Goal: Contribute content: Contribute content

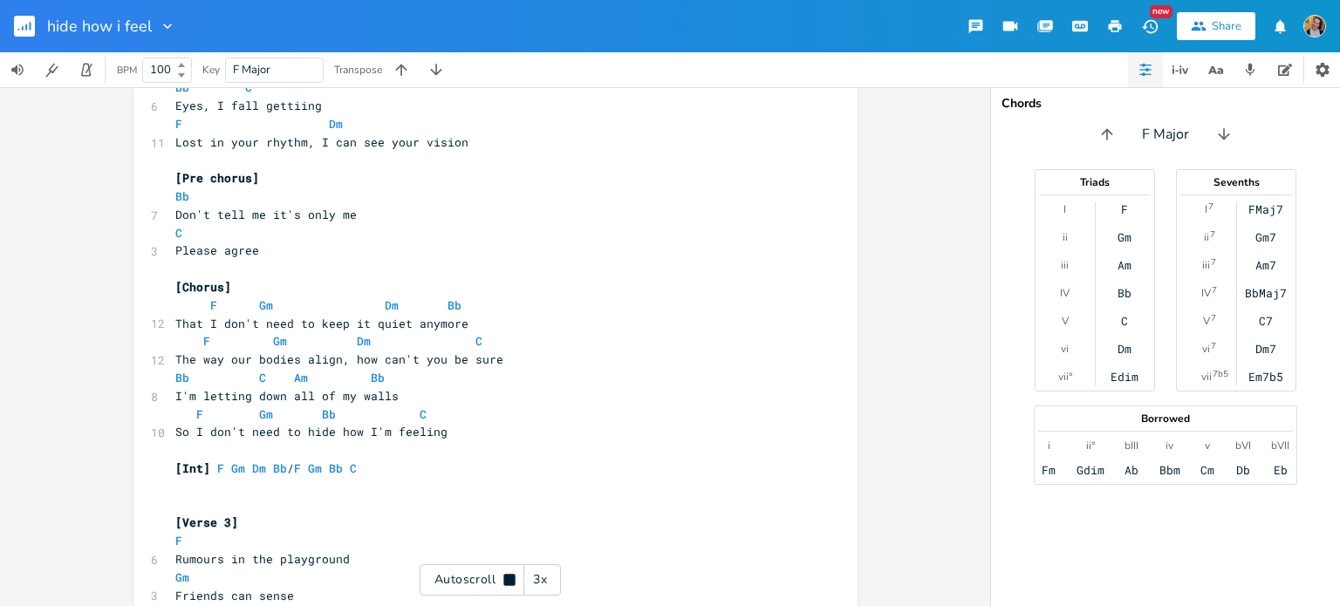
click at [34, 31] on rect "button" at bounding box center [24, 26] width 21 height 21
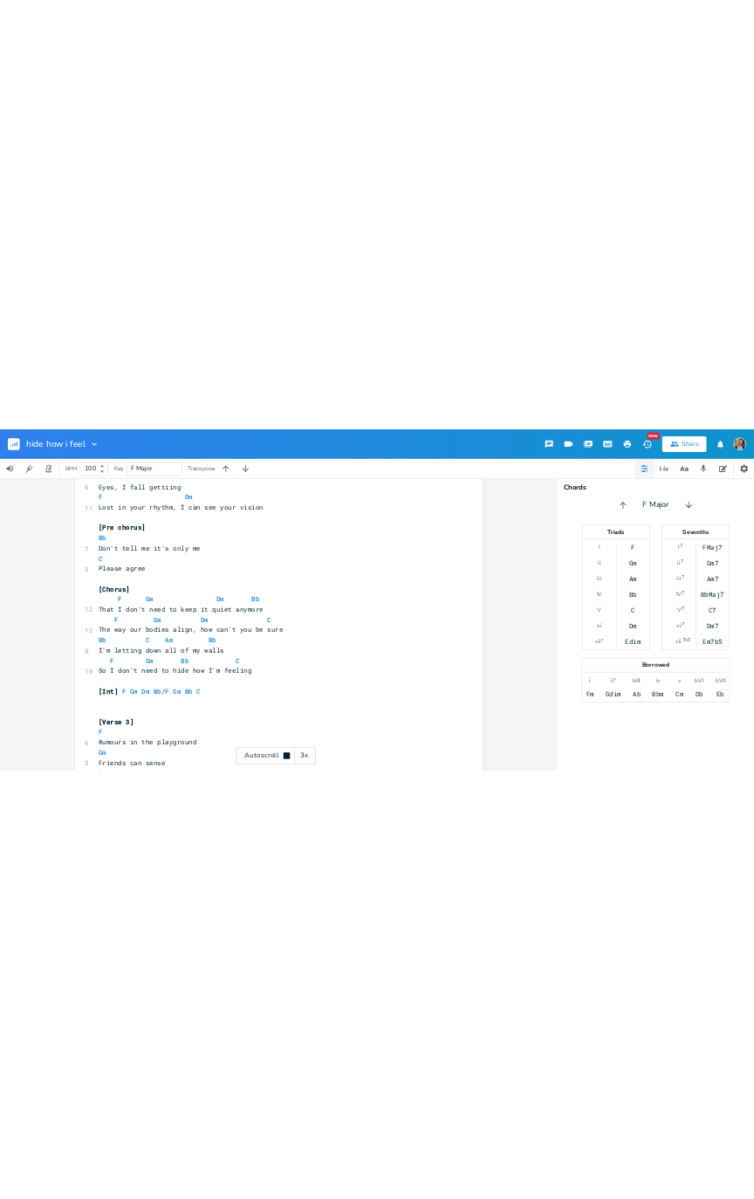
scroll to position [564, 0]
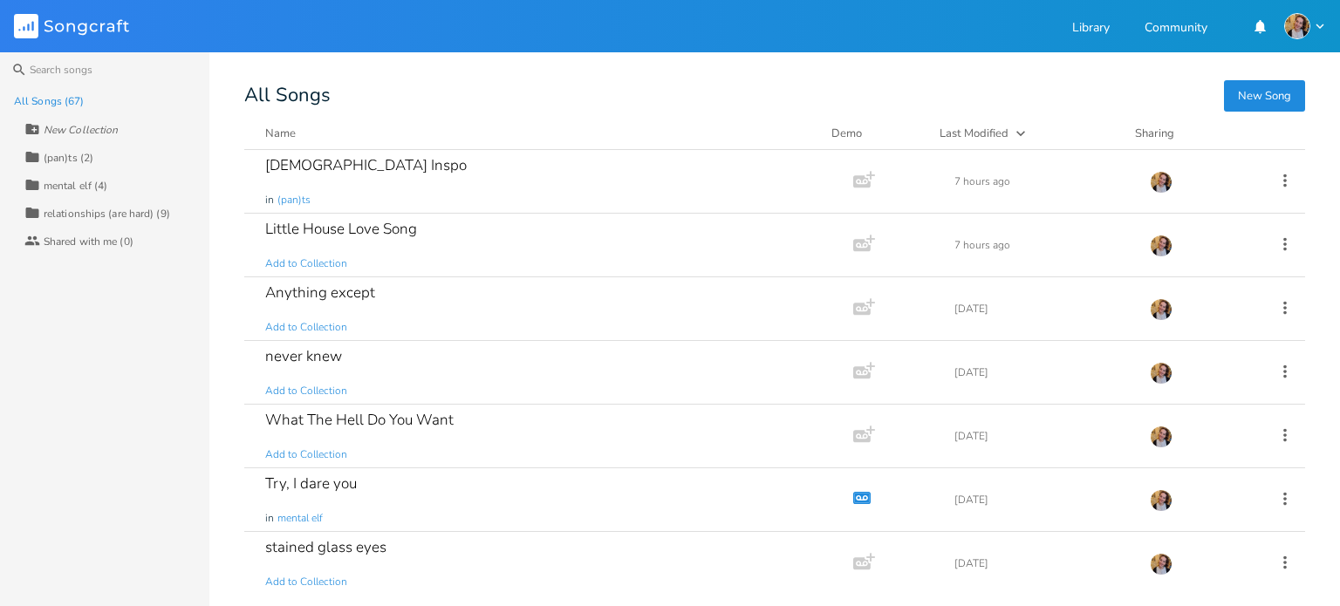
click at [507, 259] on div "Little House Love Song Add to Collection" at bounding box center [545, 245] width 560 height 63
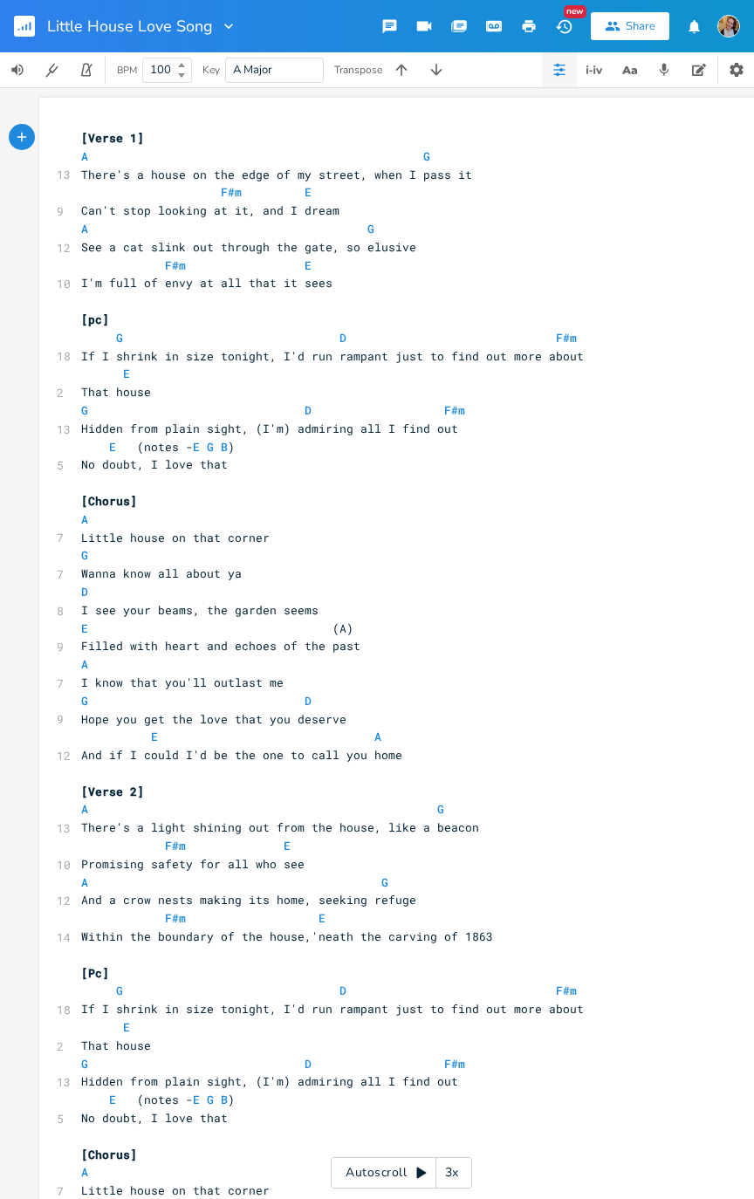
click at [410, 605] on div "Autoscroll 3x" at bounding box center [401, 1172] width 141 height 31
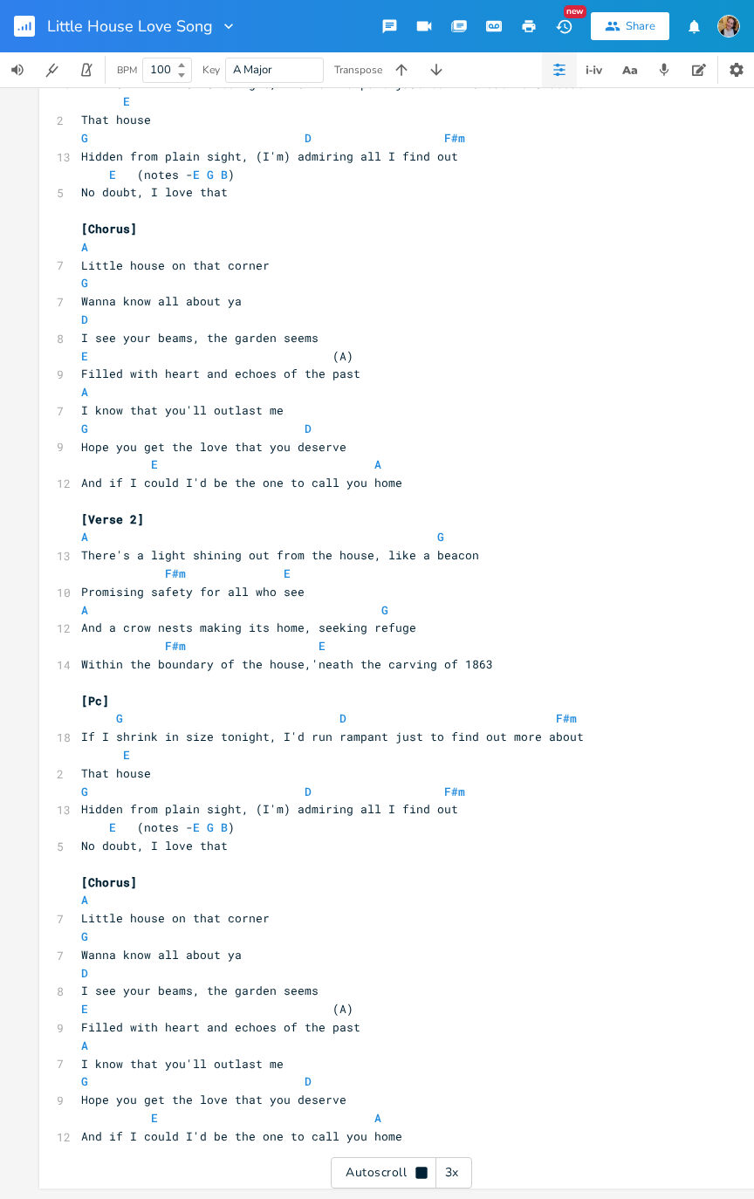
scroll to position [283, 0]
click at [450, 58] on button "button" at bounding box center [436, 69] width 35 height 35
click at [429, 63] on icon "button" at bounding box center [436, 69] width 17 height 17
click at [44, 14] on button "button" at bounding box center [31, 26] width 35 height 42
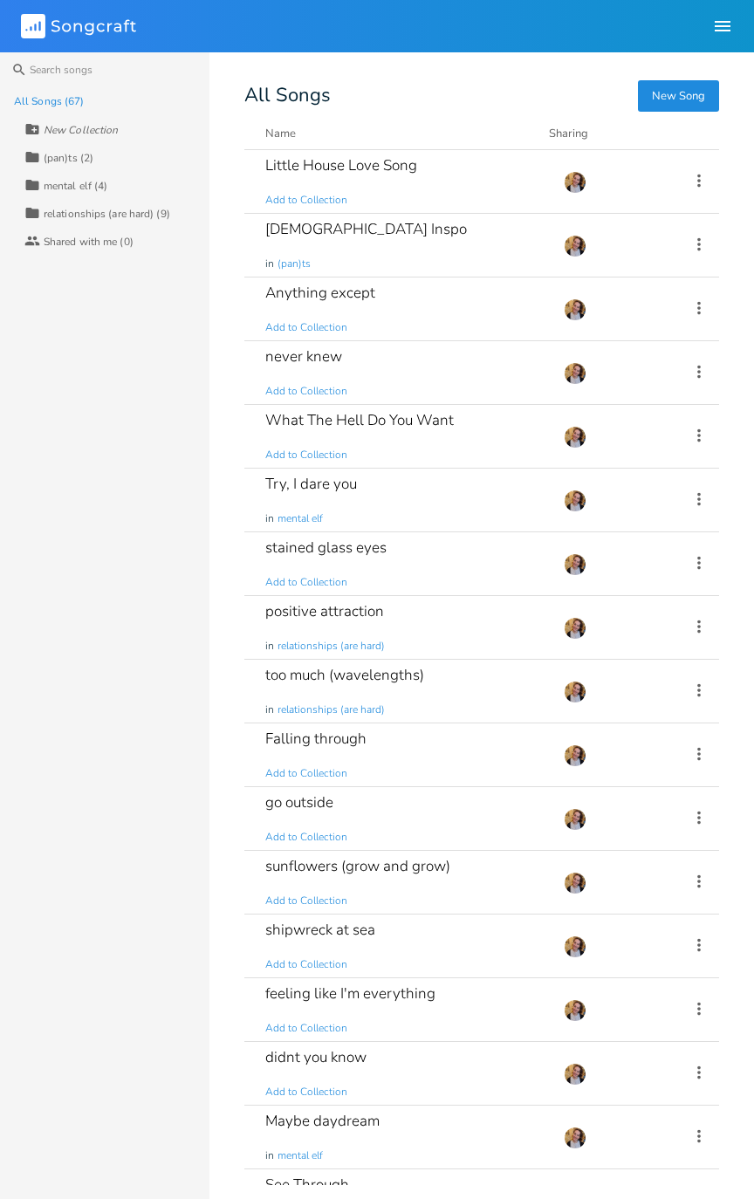
click at [478, 551] on div "stained glass eyes Add to Collection" at bounding box center [403, 563] width 277 height 63
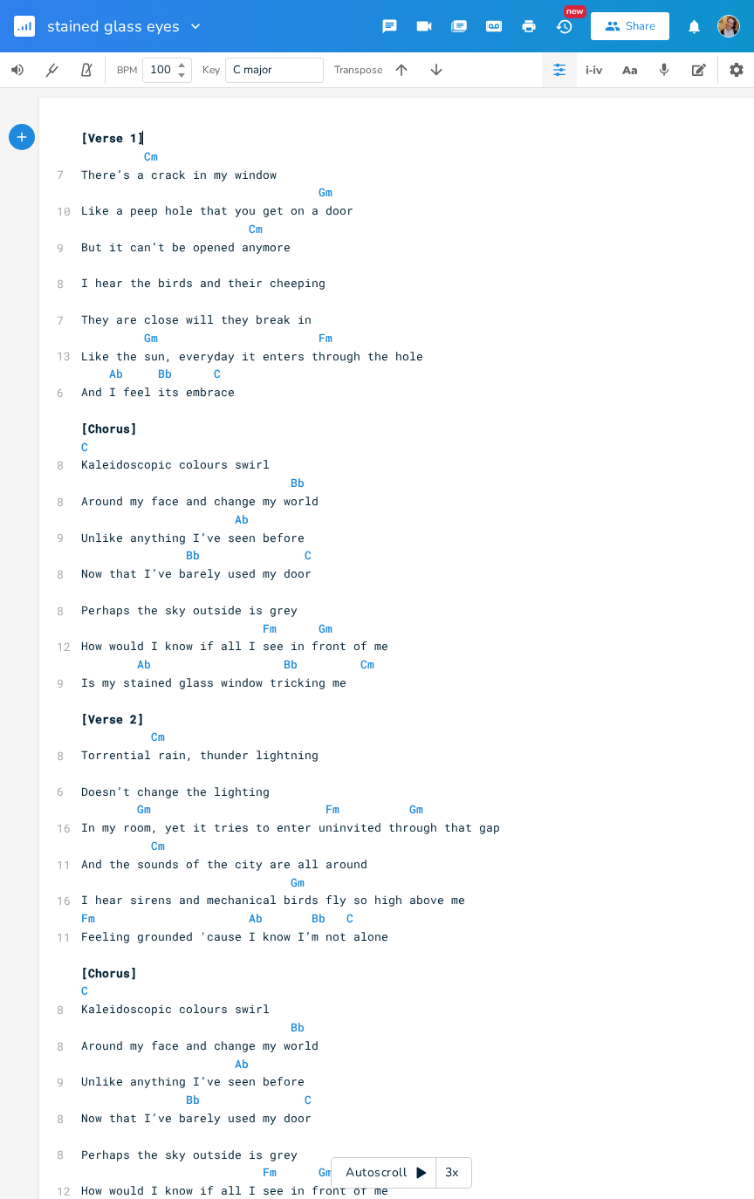
click at [403, 605] on div "Autoscroll 3x" at bounding box center [401, 1172] width 141 height 31
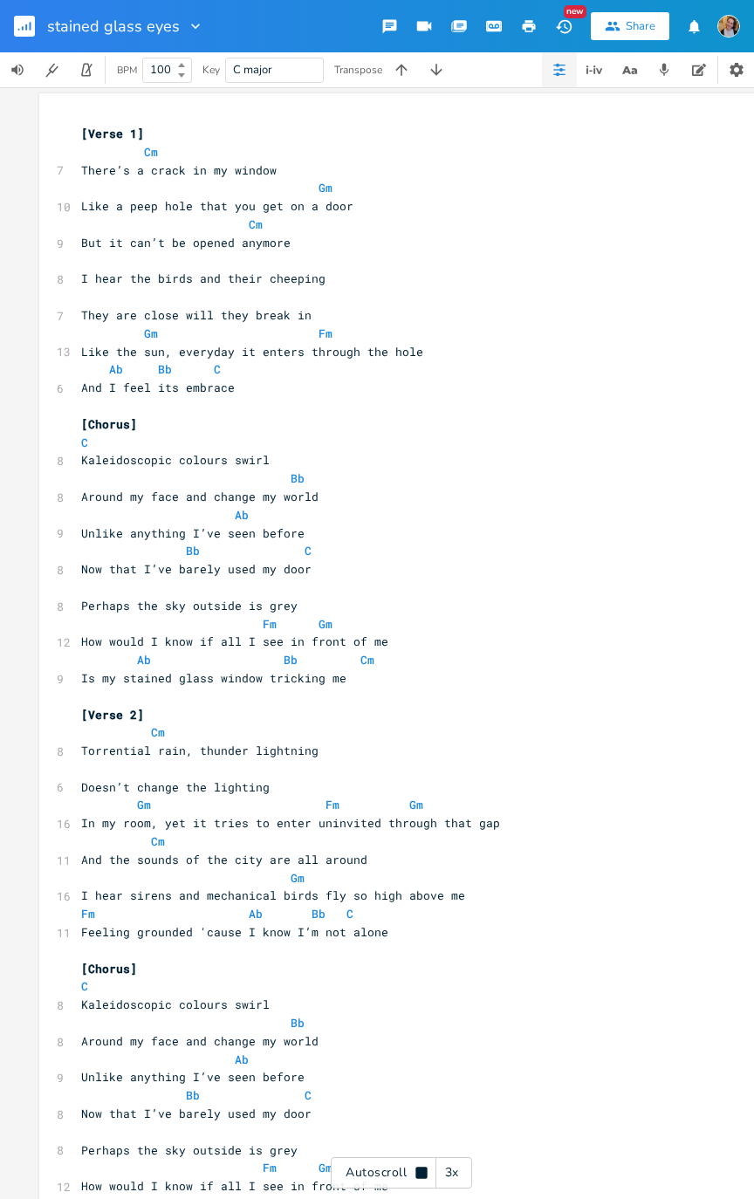
click at [191, 25] on icon "button" at bounding box center [195, 26] width 9 height 5
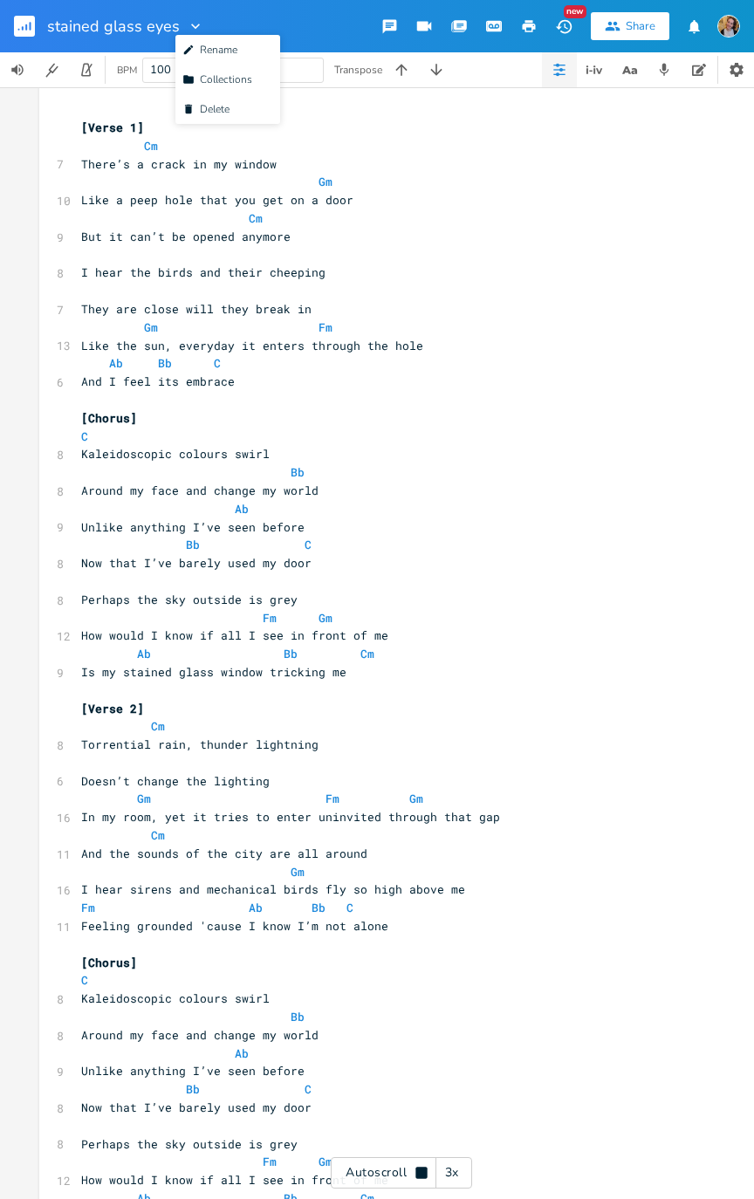
click at [240, 80] on span "Collection Collections" at bounding box center [217, 79] width 70 height 12
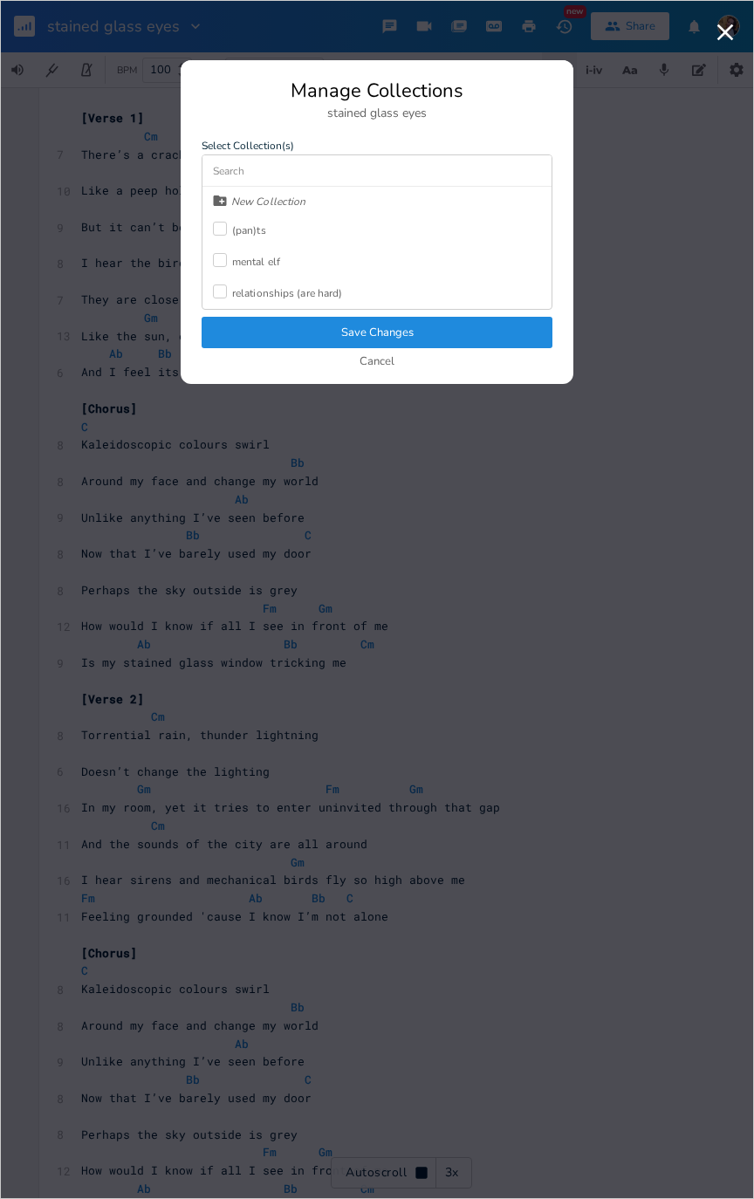
click at [287, 192] on div "New Collection" at bounding box center [258, 201] width 93 height 28
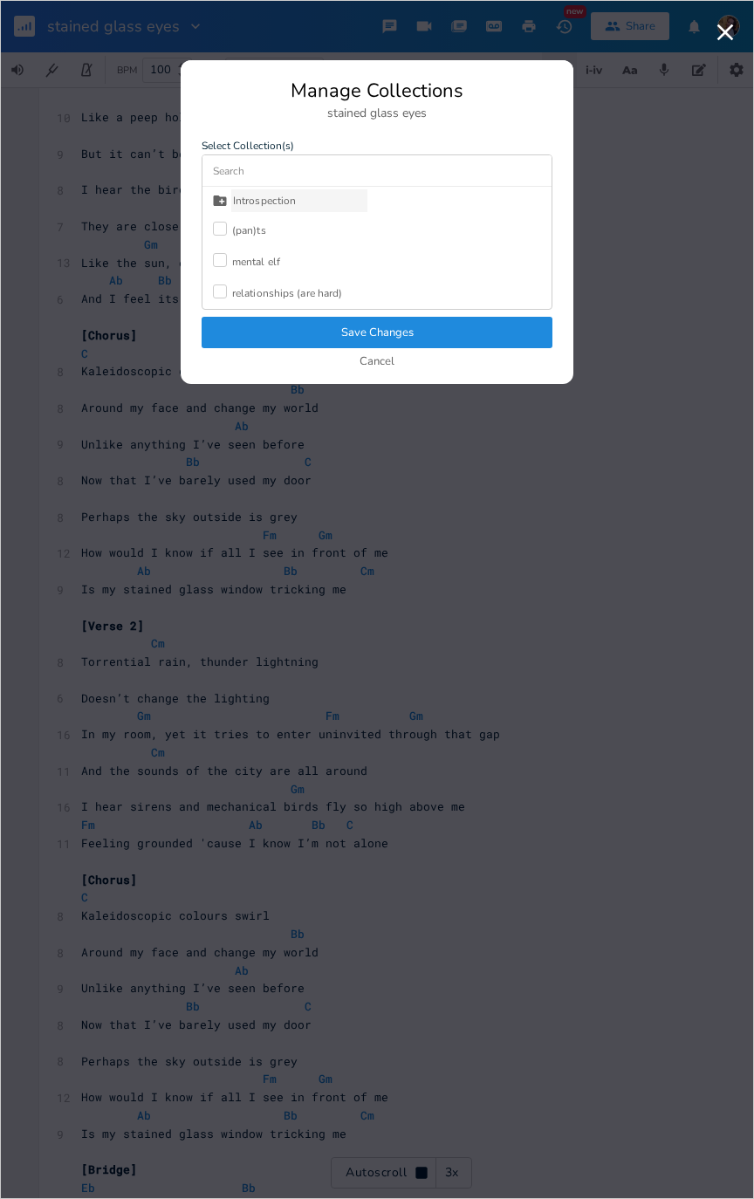
type input "Introspection"
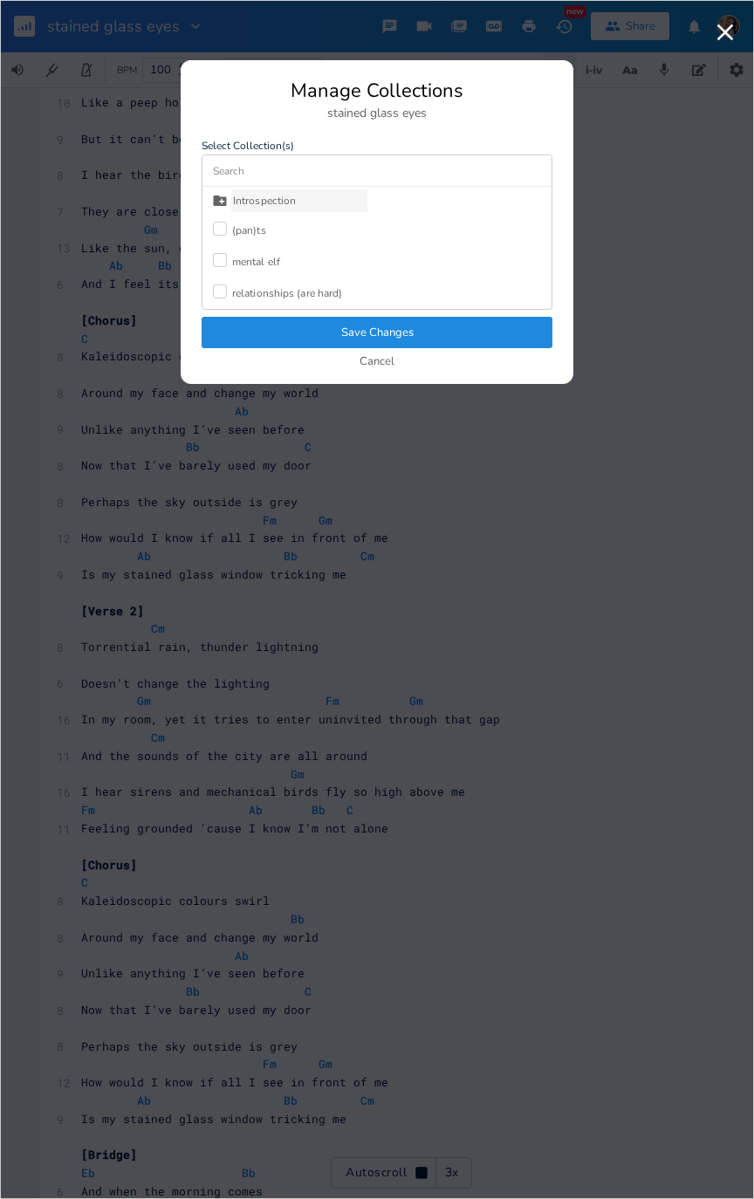
click at [216, 201] on icon at bounding box center [220, 200] width 13 height 10
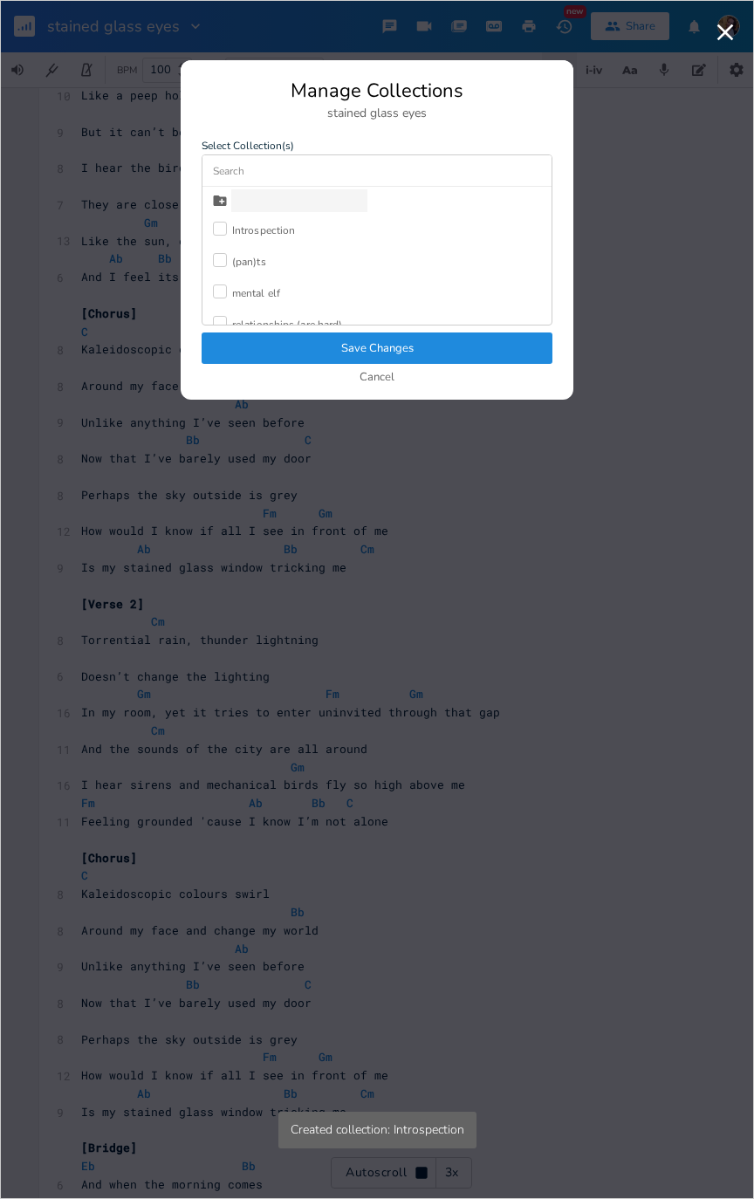
click at [262, 227] on div "Introspection" at bounding box center [263, 230] width 63 height 10
click at [392, 345] on button "Save Changes" at bounding box center [377, 347] width 351 height 31
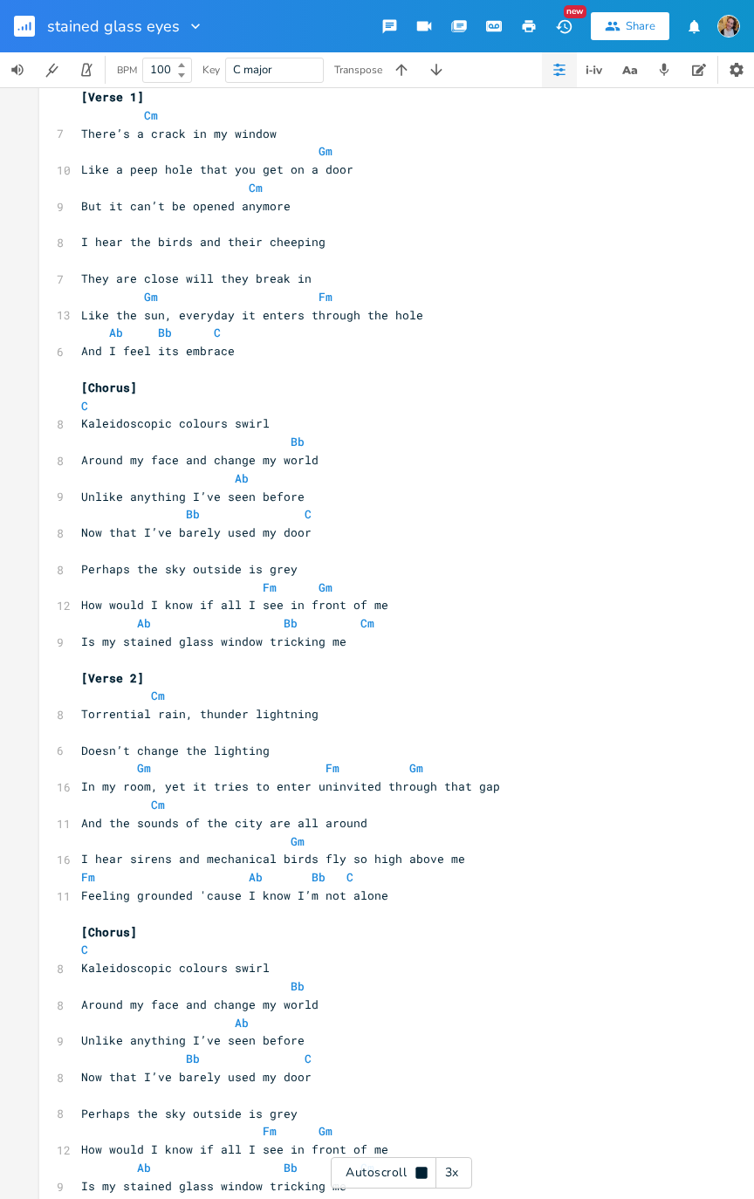
click at [401, 605] on div "Autoscroll 3x" at bounding box center [401, 1172] width 141 height 31
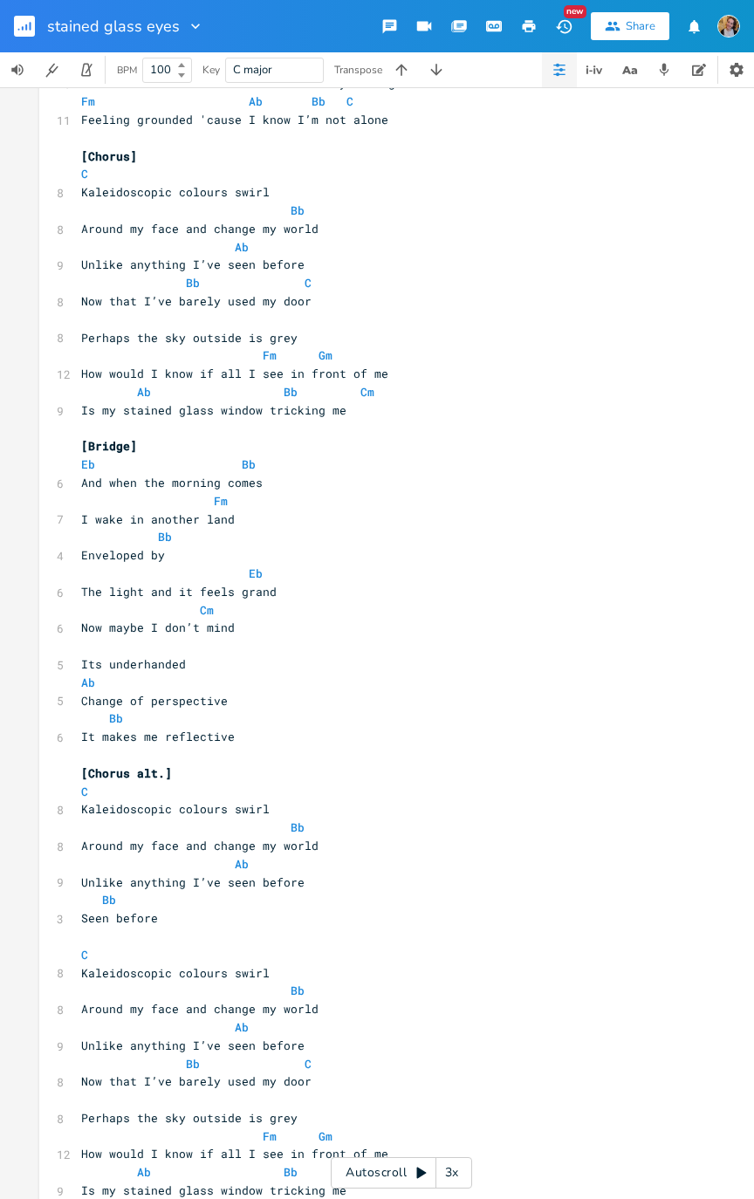
scroll to position [822, 0]
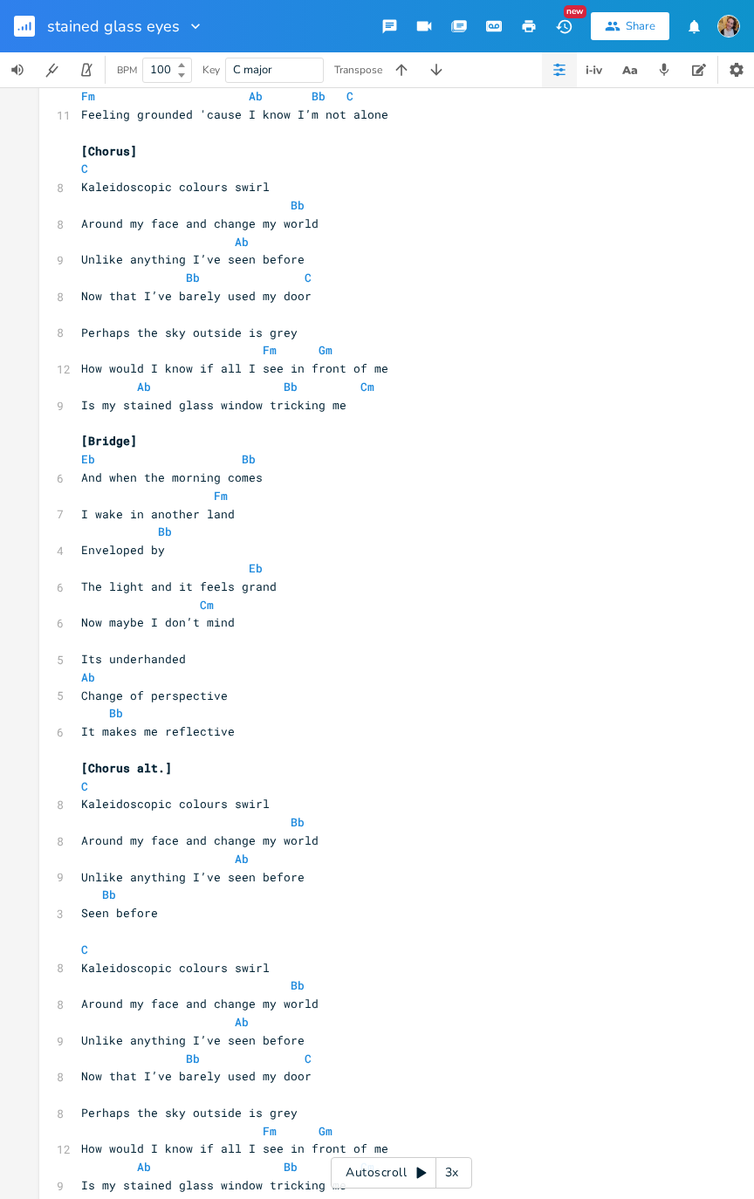
click at [28, 24] on rect "button" at bounding box center [24, 26] width 21 height 21
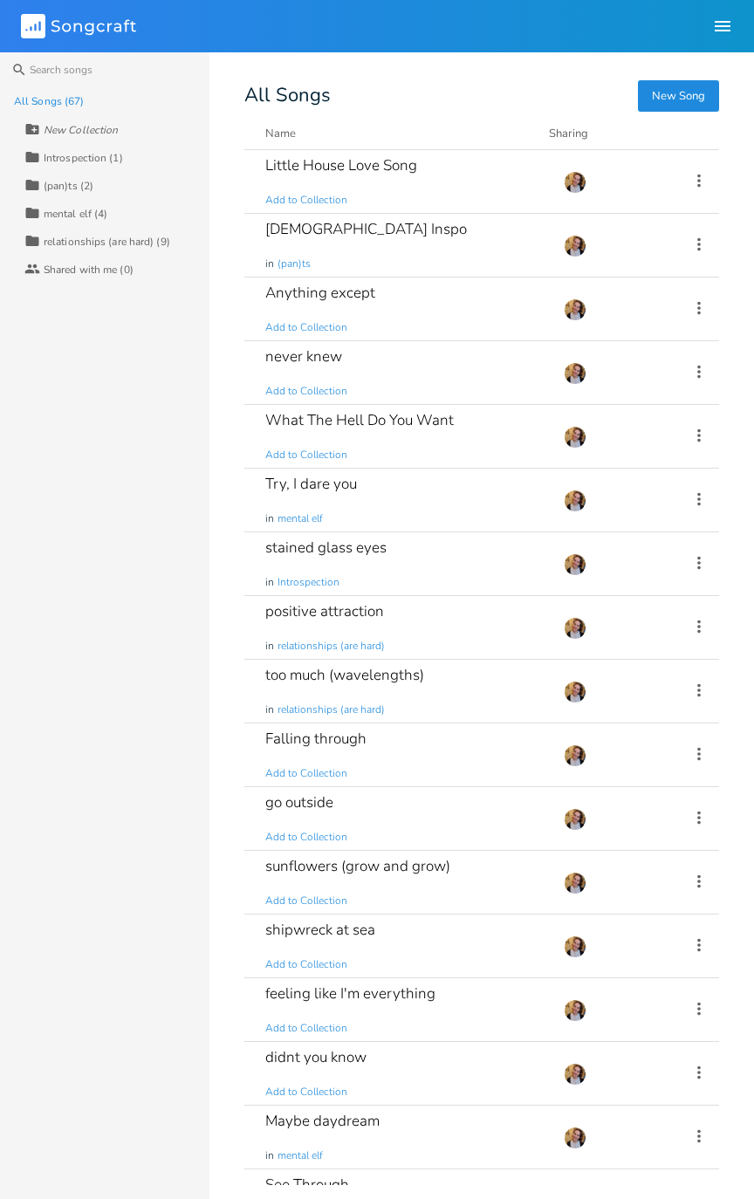
click at [697, 243] on icon at bounding box center [698, 243] width 3 height 13
click at [580, 390] on span "Demo Manage Demo" at bounding box center [597, 389] width 85 height 12
click at [428, 262] on div "[DEMOGRAPHIC_DATA] Inspo in (pan)ts" at bounding box center [403, 245] width 277 height 63
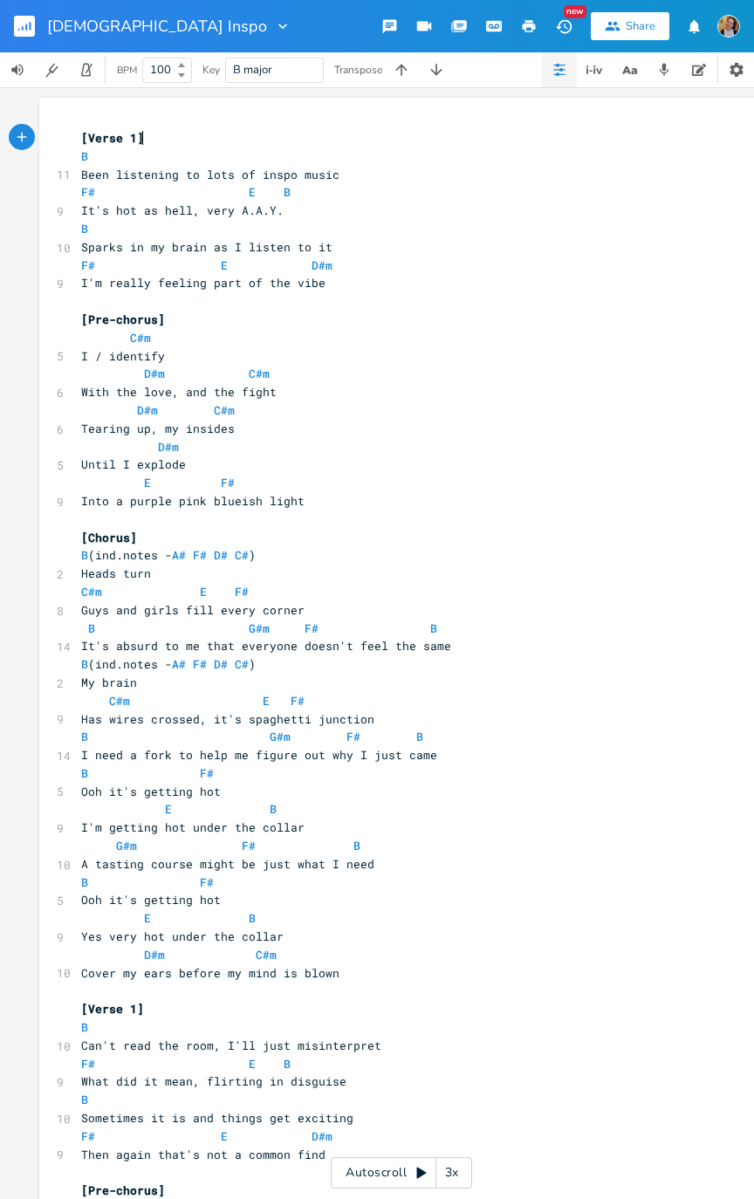
click at [399, 605] on div "Autoscroll 3x" at bounding box center [401, 1172] width 141 height 31
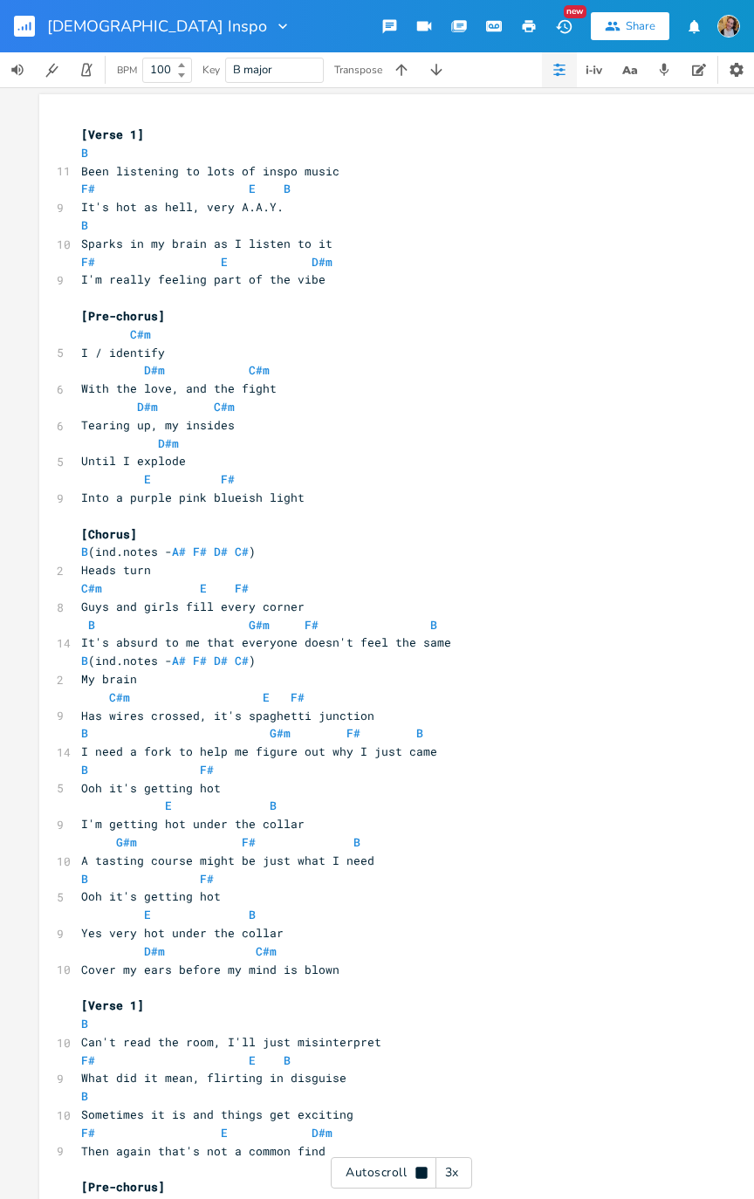
scroll to position [5, 0]
click at [397, 605] on div "Autoscroll 3x" at bounding box center [401, 1172] width 141 height 31
click at [236, 211] on span "It's hot as hell, very A.A.Y." at bounding box center [182, 205] width 202 height 16
click at [249, 192] on span "E" at bounding box center [252, 187] width 7 height 16
click at [235, 206] on span "It's hot as hell, very A.A.Y." at bounding box center [182, 205] width 202 height 16
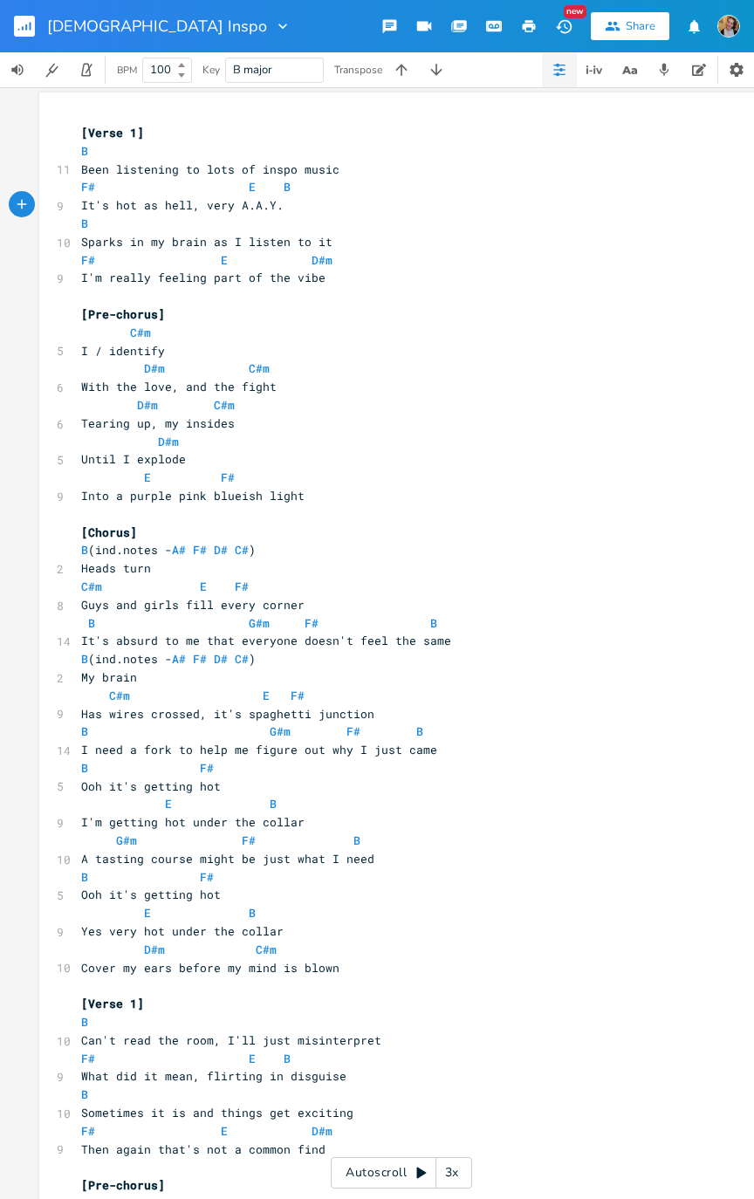
click at [243, 206] on span "It's hot as hell, very A.A.Y." at bounding box center [182, 205] width 202 height 16
type textarea "G"
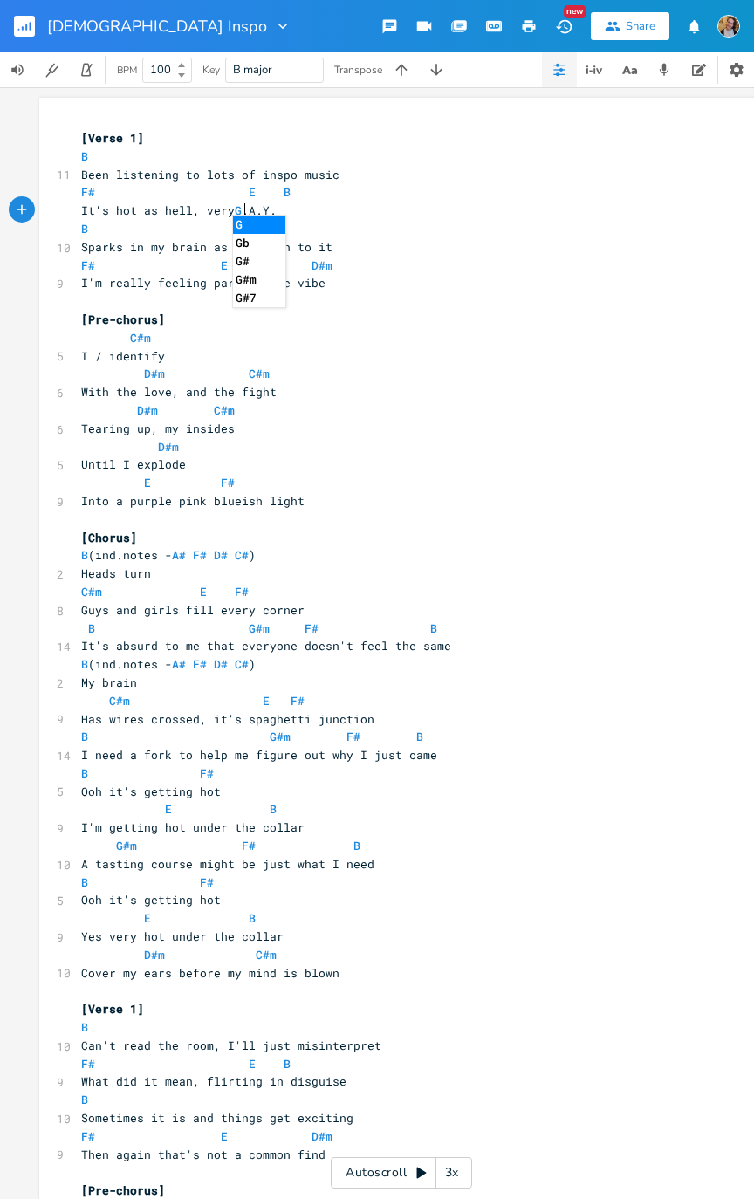
click at [610, 585] on pre "C#m E F#" at bounding box center [393, 592] width 630 height 18
click at [541, 244] on pre "Sparks in my brain as I listen to it" at bounding box center [393, 247] width 630 height 18
click at [371, 605] on div "Autoscroll 3x" at bounding box center [401, 1172] width 141 height 31
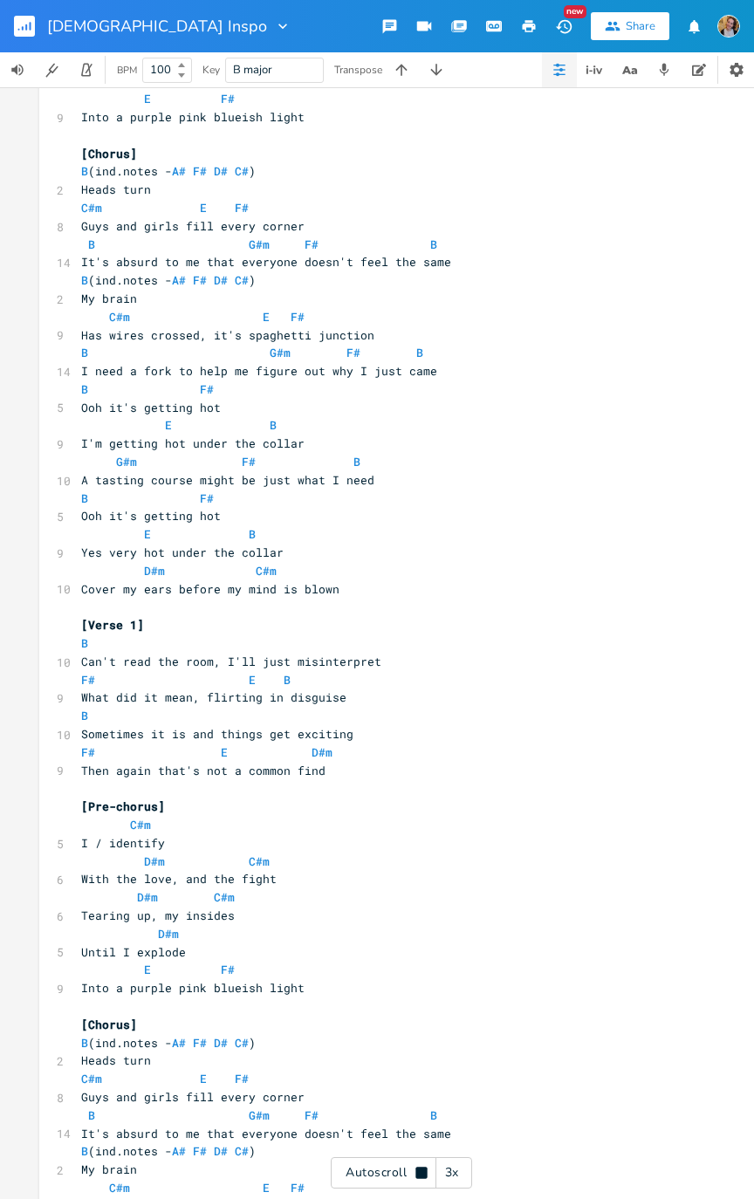
click at [21, 37] on button "button" at bounding box center [31, 26] width 35 height 42
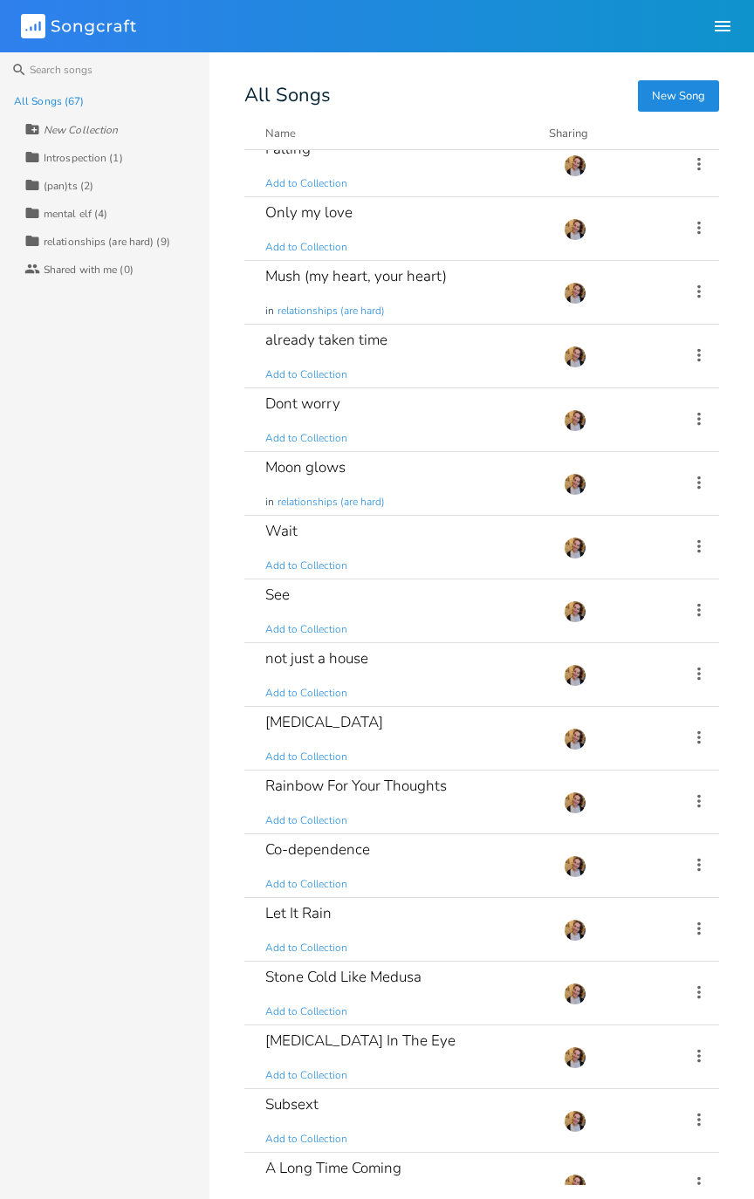
scroll to position [3221, 0]
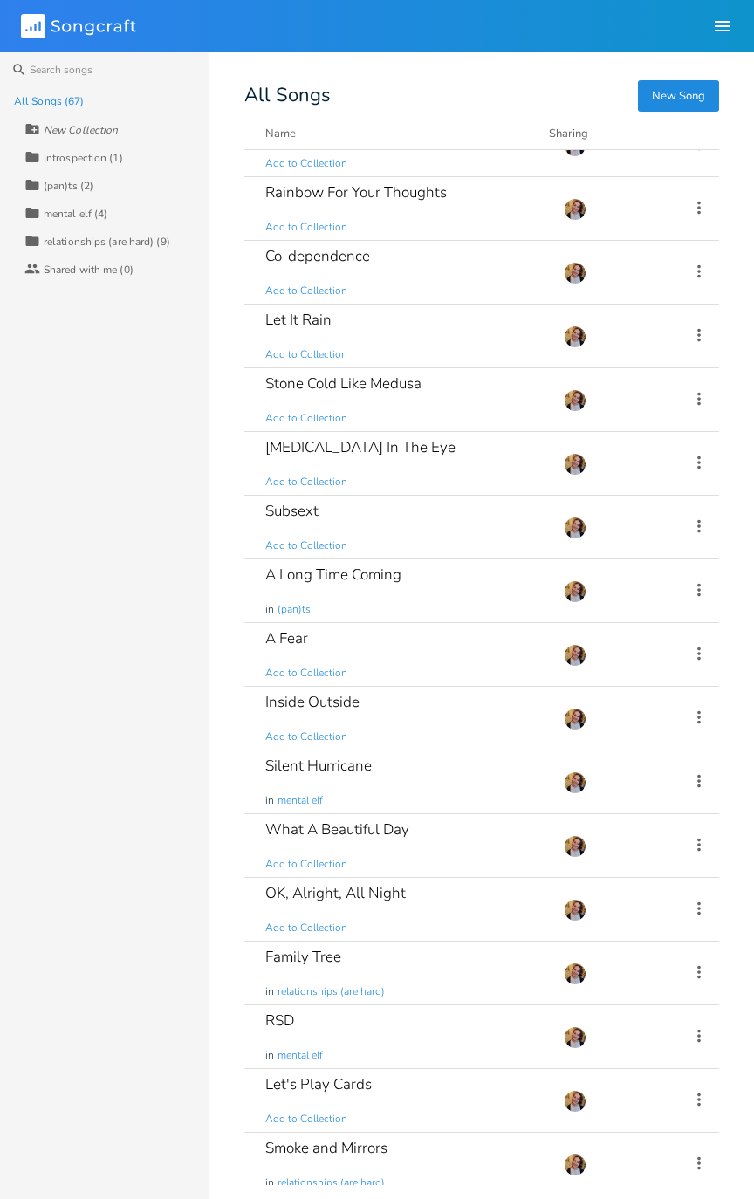
click at [412, 380] on div "Stone Cold Like Medusa" at bounding box center [343, 383] width 156 height 15
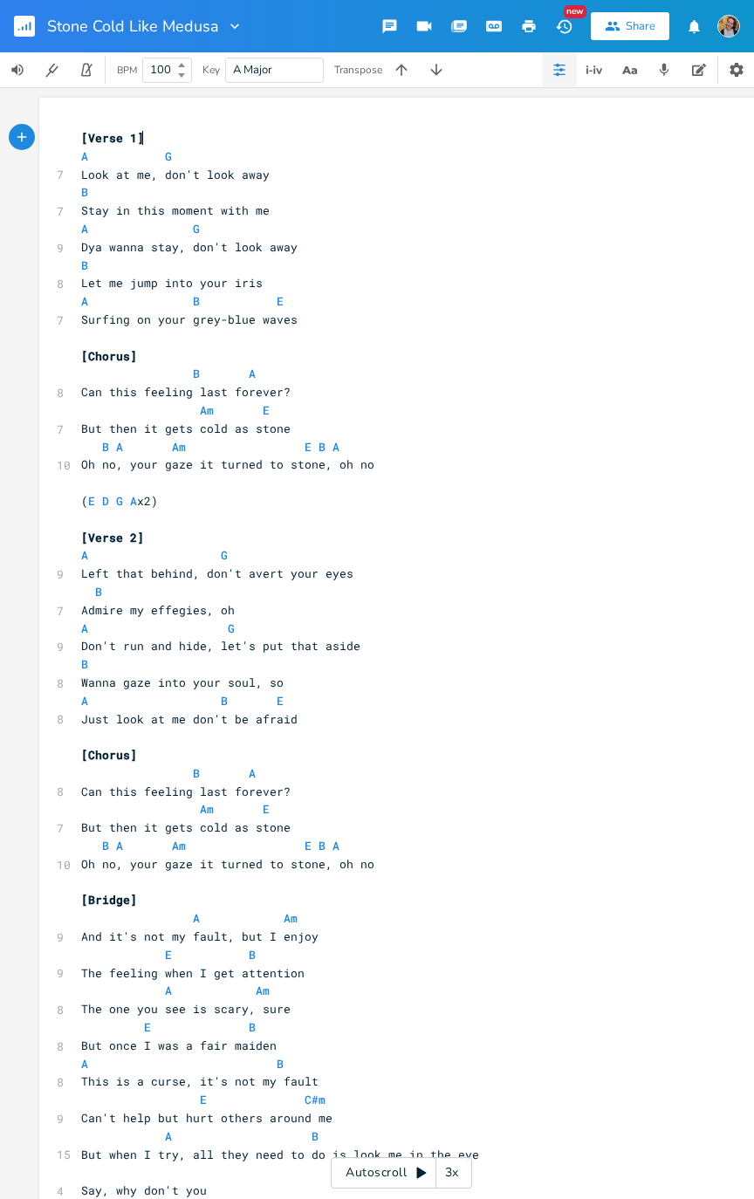
click at [404, 605] on div "Autoscroll 3x" at bounding box center [401, 1172] width 141 height 31
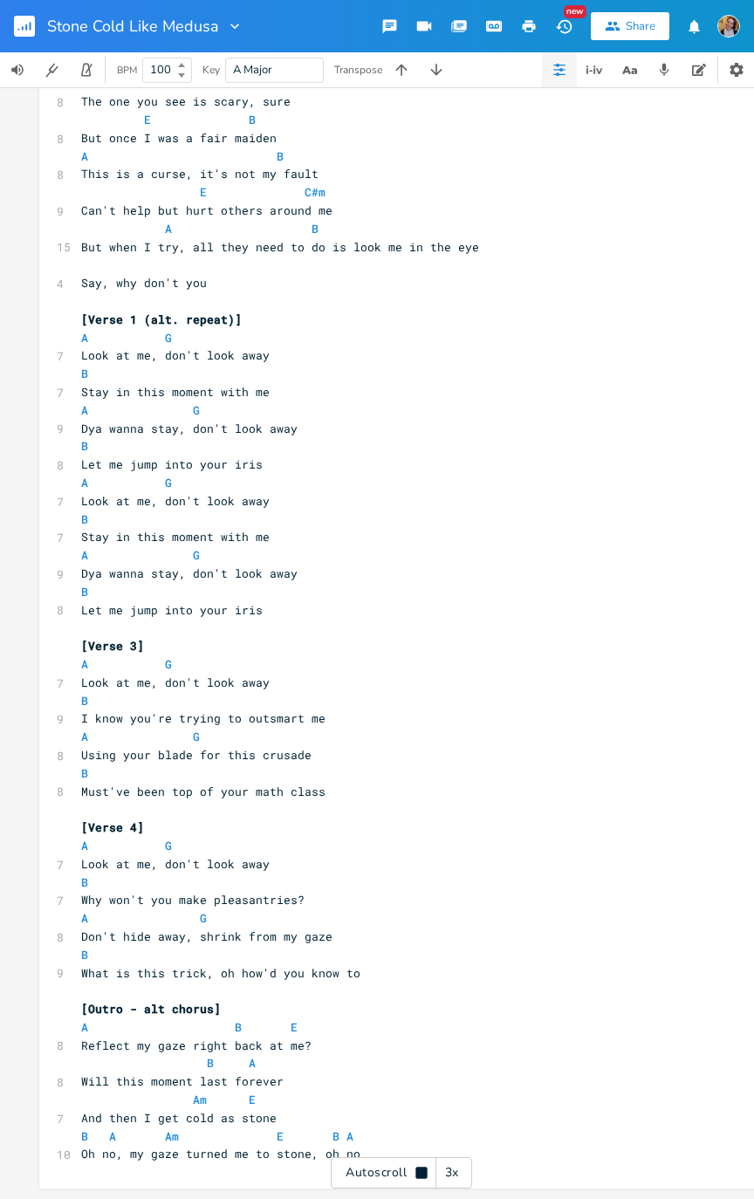
scroll to position [918, 0]
click at [31, 31] on rect "button" at bounding box center [24, 26] width 21 height 21
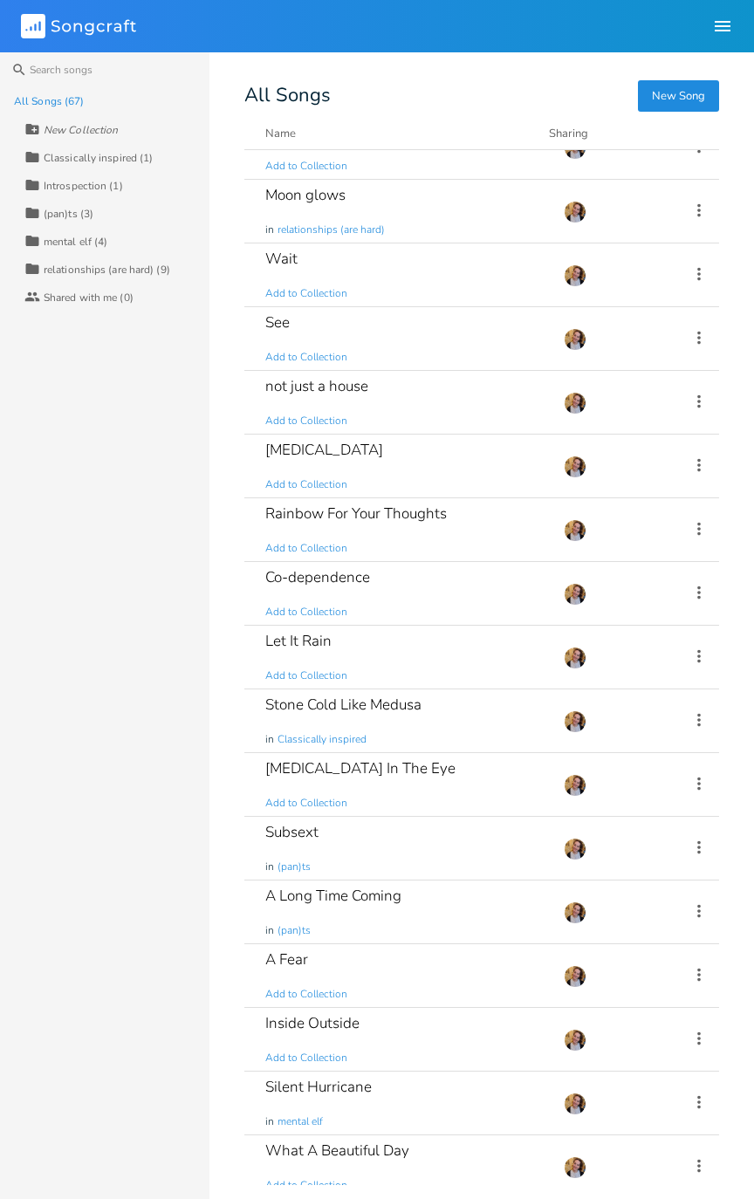
scroll to position [2903, 0]
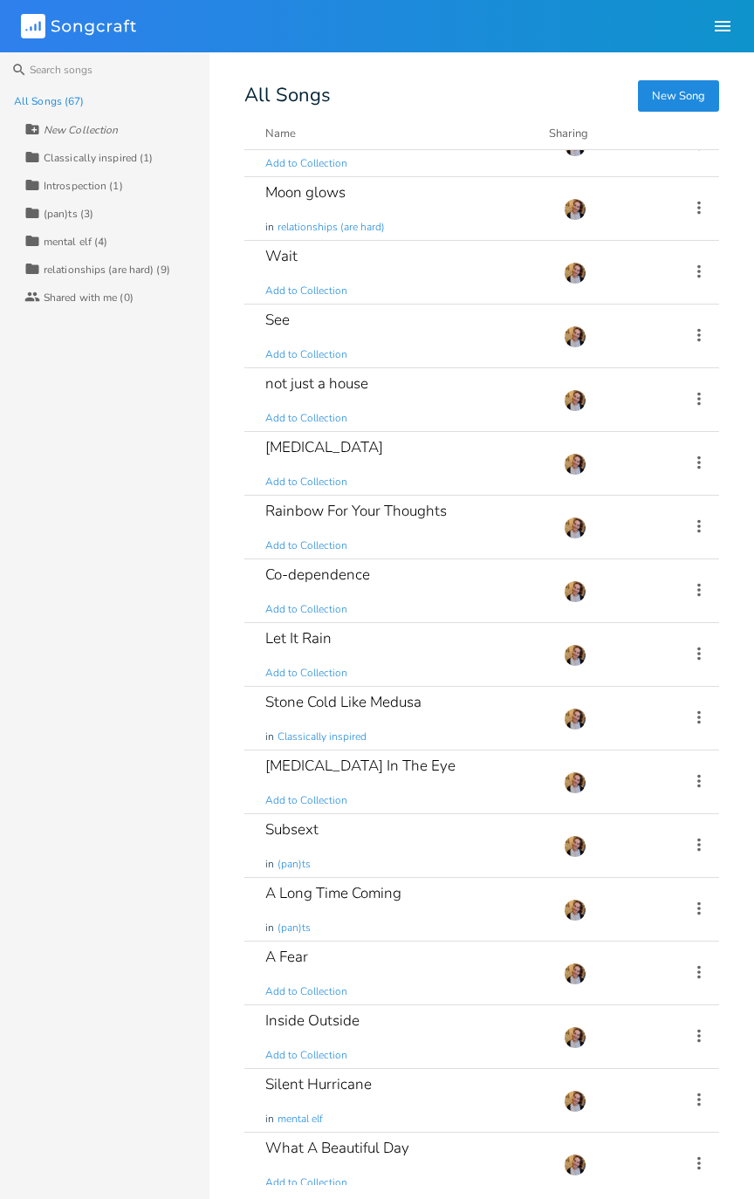
click at [489, 605] on div "[MEDICAL_DATA] In The Eye Add to Collection" at bounding box center [403, 781] width 277 height 63
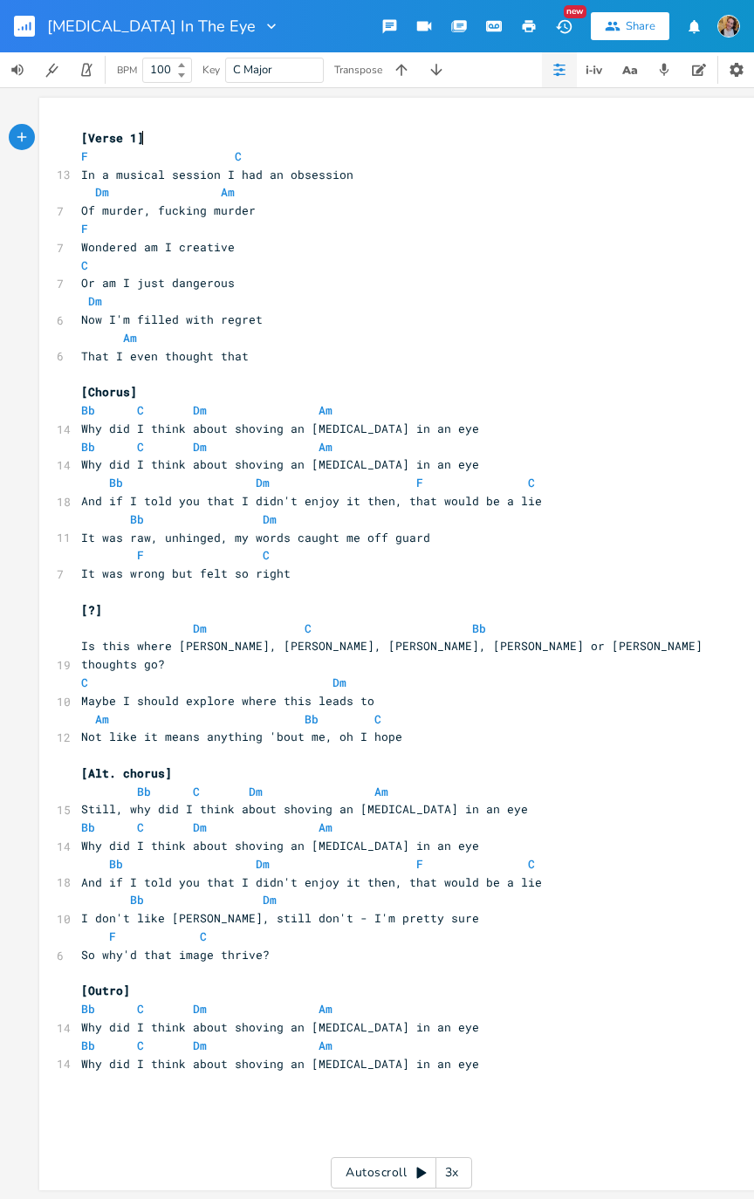
click at [27, 36] on rect "button" at bounding box center [24, 26] width 21 height 21
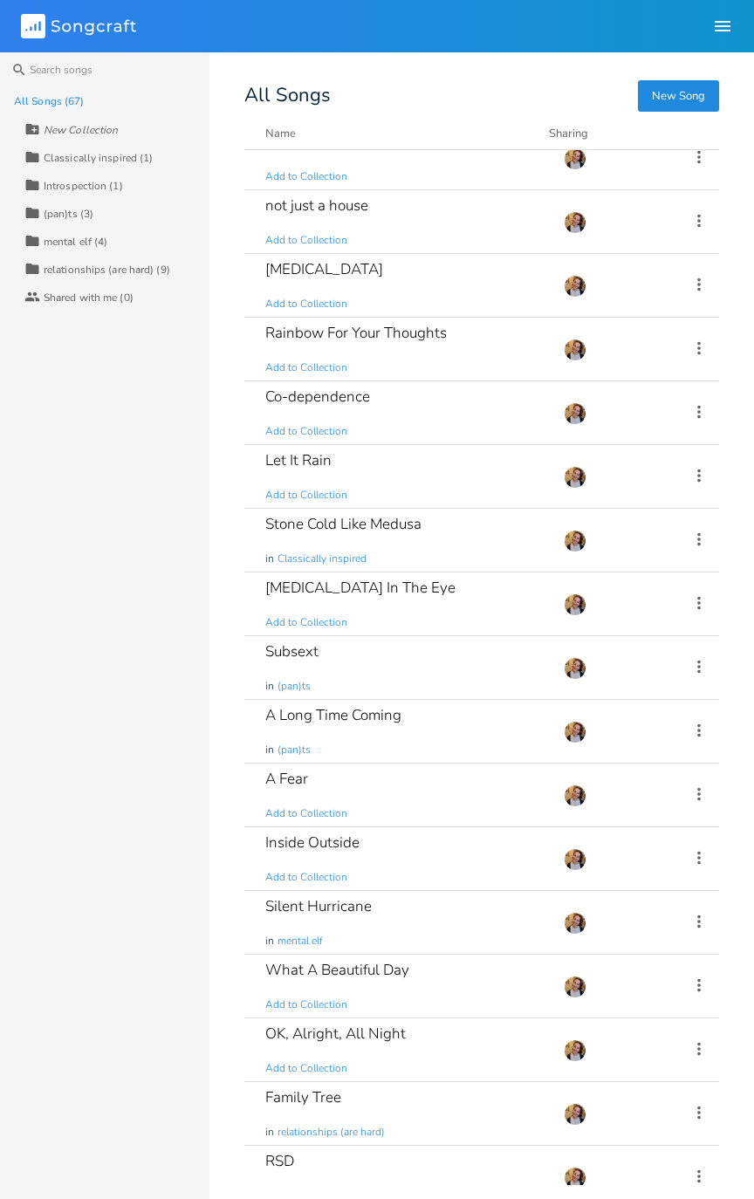
scroll to position [3221, 0]
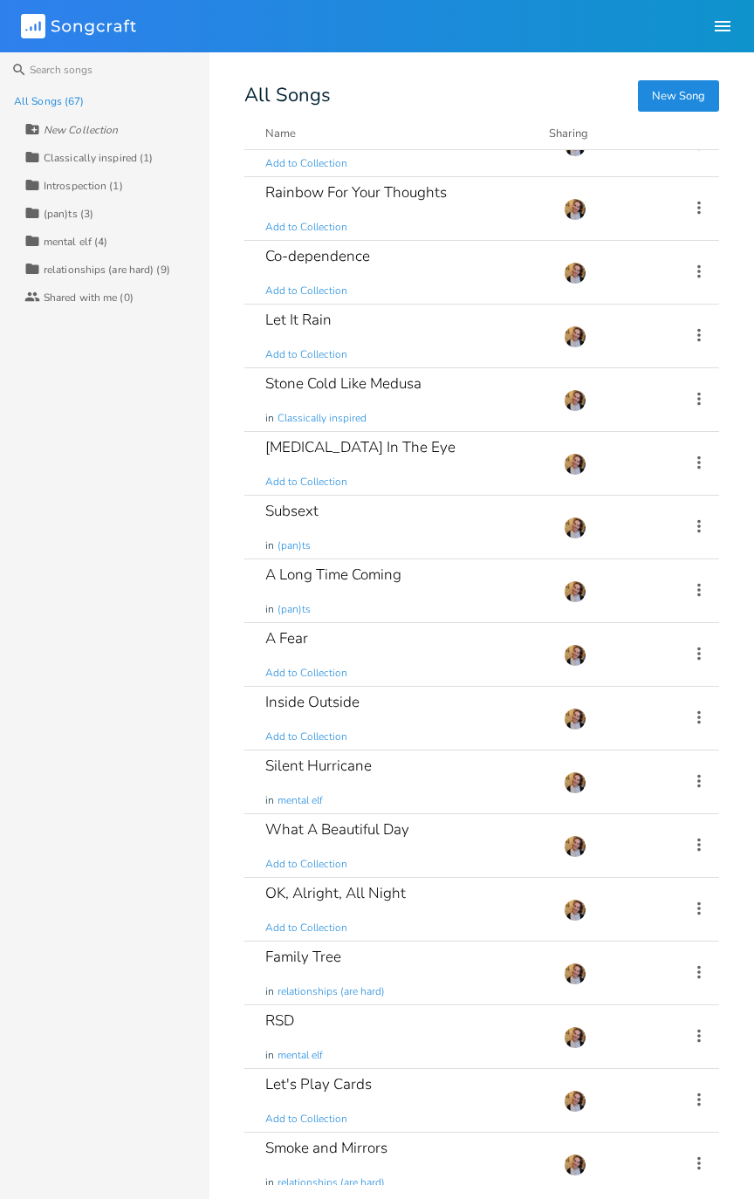
click at [412, 518] on div "Subsext in (pan)ts" at bounding box center [403, 527] width 277 height 63
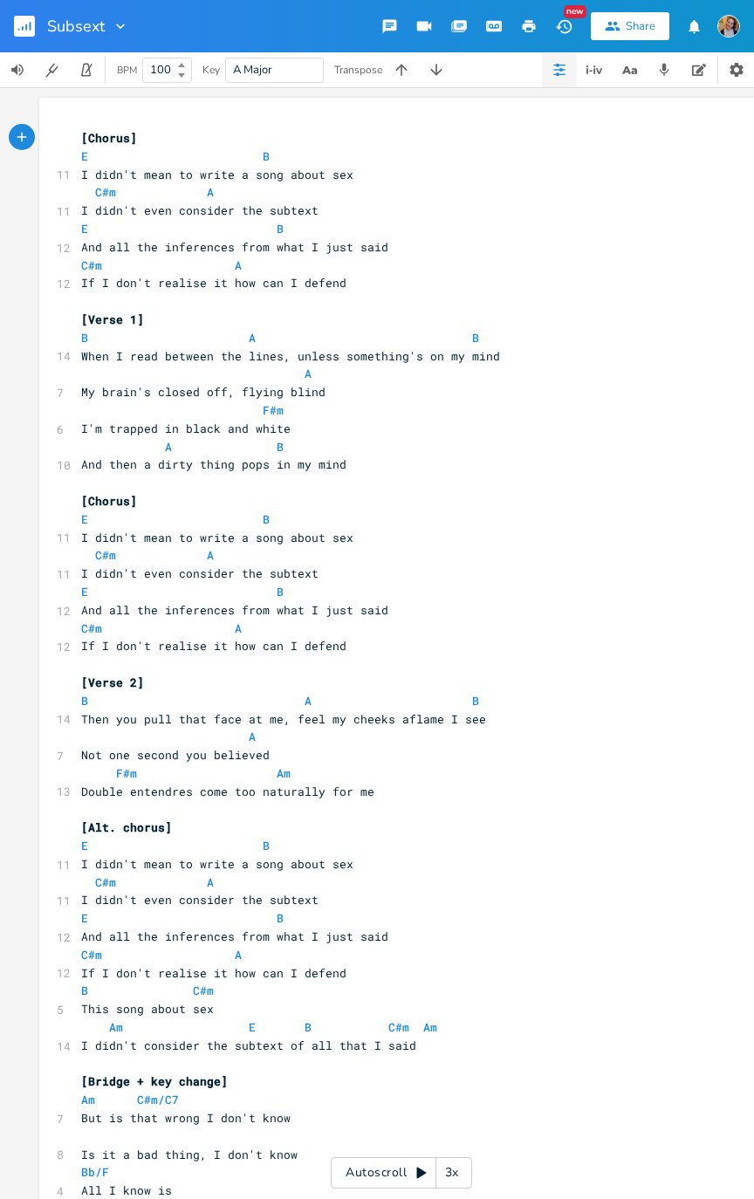
click at [386, 605] on div "Autoscroll 3x" at bounding box center [401, 1172] width 141 height 31
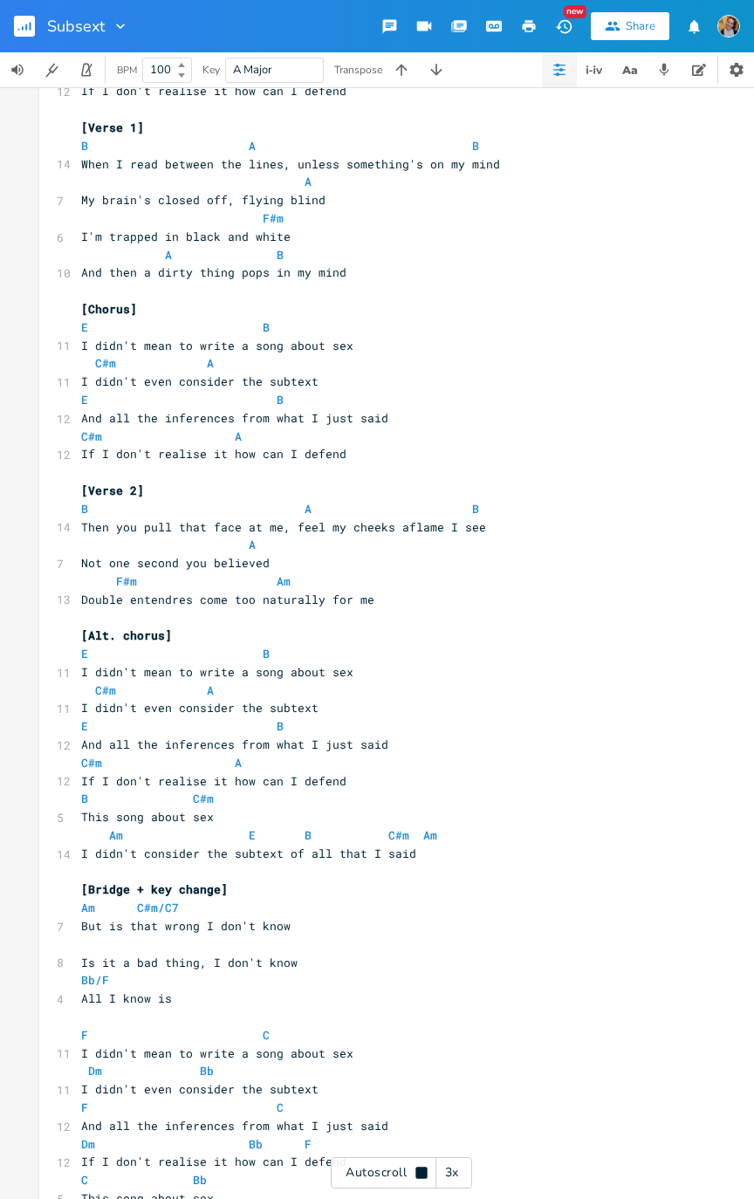
scroll to position [194, 0]
click at [358, 605] on div "Autoscroll 3x" at bounding box center [401, 1172] width 141 height 31
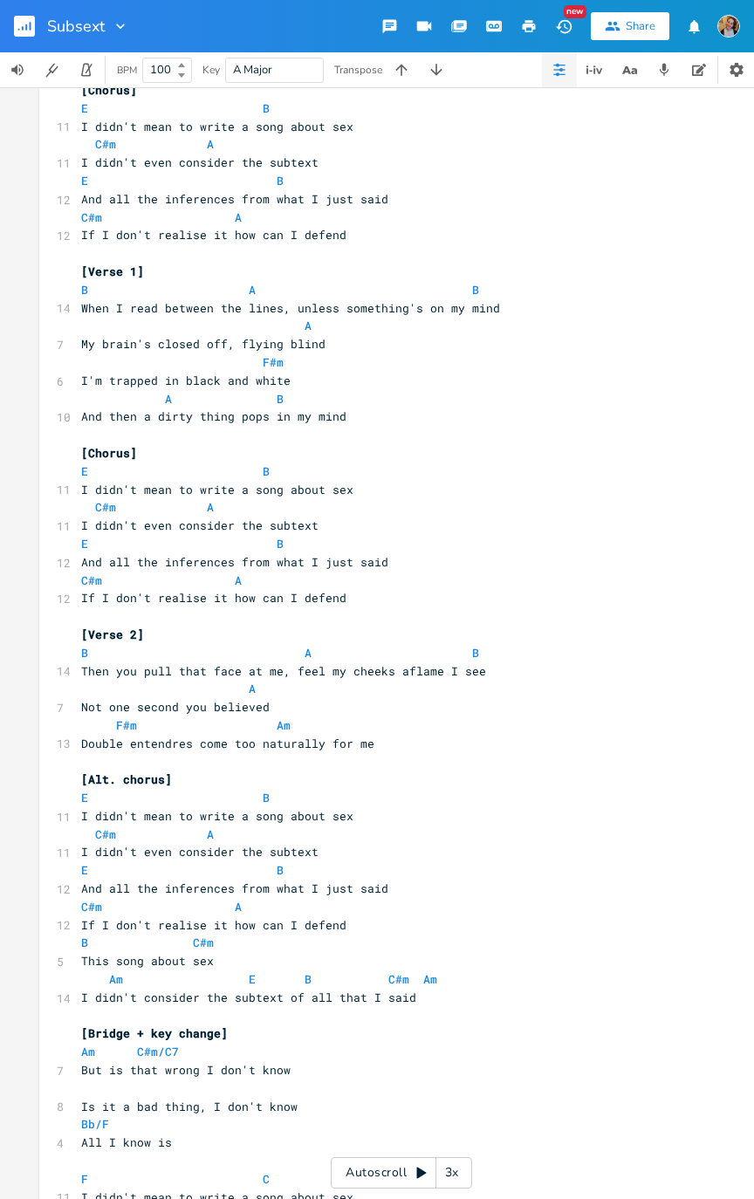
scroll to position [0, 0]
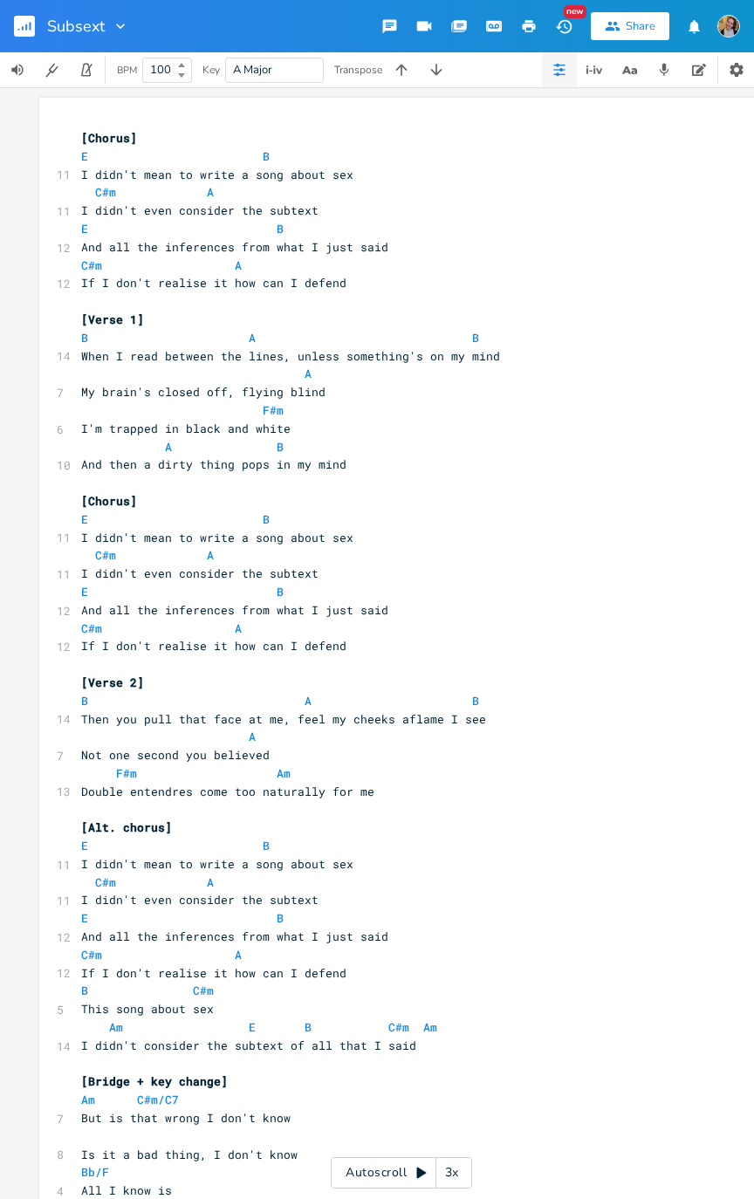
click at [400, 605] on div "Autoscroll 3x" at bounding box center [401, 1172] width 141 height 31
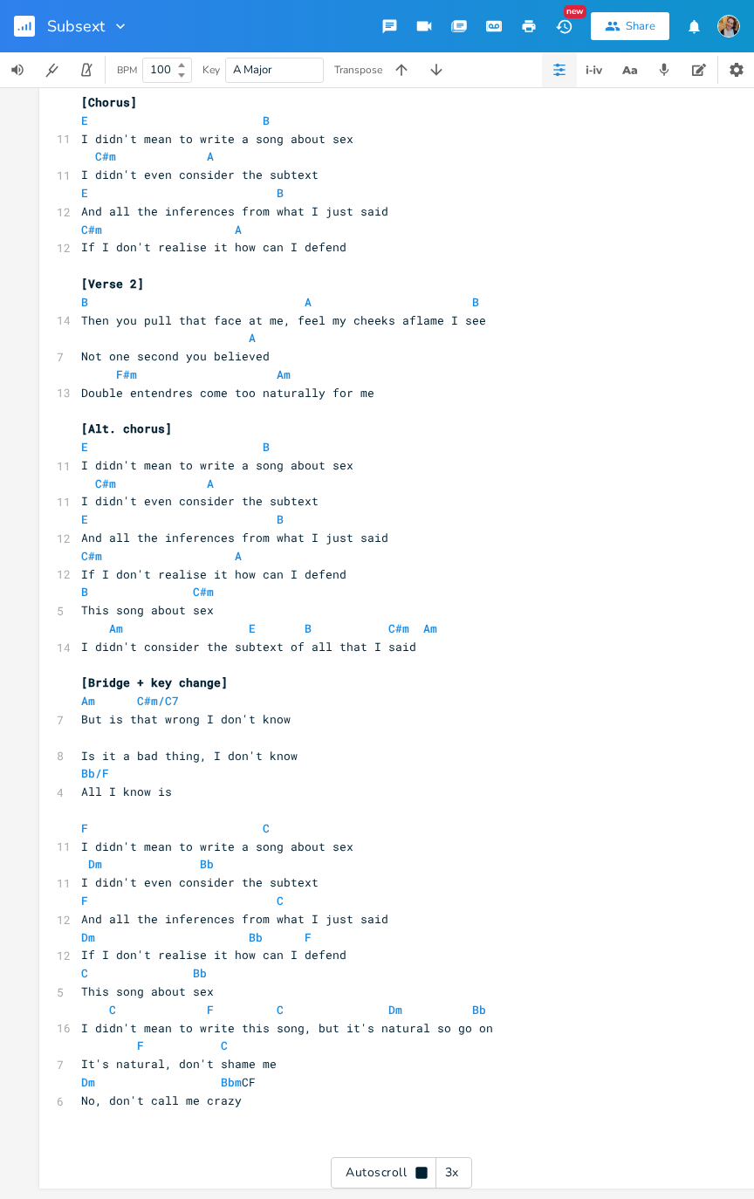
scroll to position [408, 0]
click at [304, 547] on pre "C#m A" at bounding box center [393, 556] width 630 height 18
click at [306, 534] on span "And all the inferences from what I just said" at bounding box center [234, 538] width 307 height 16
click at [311, 547] on pre "C#m A" at bounding box center [393, 556] width 630 height 18
type textarea "E"
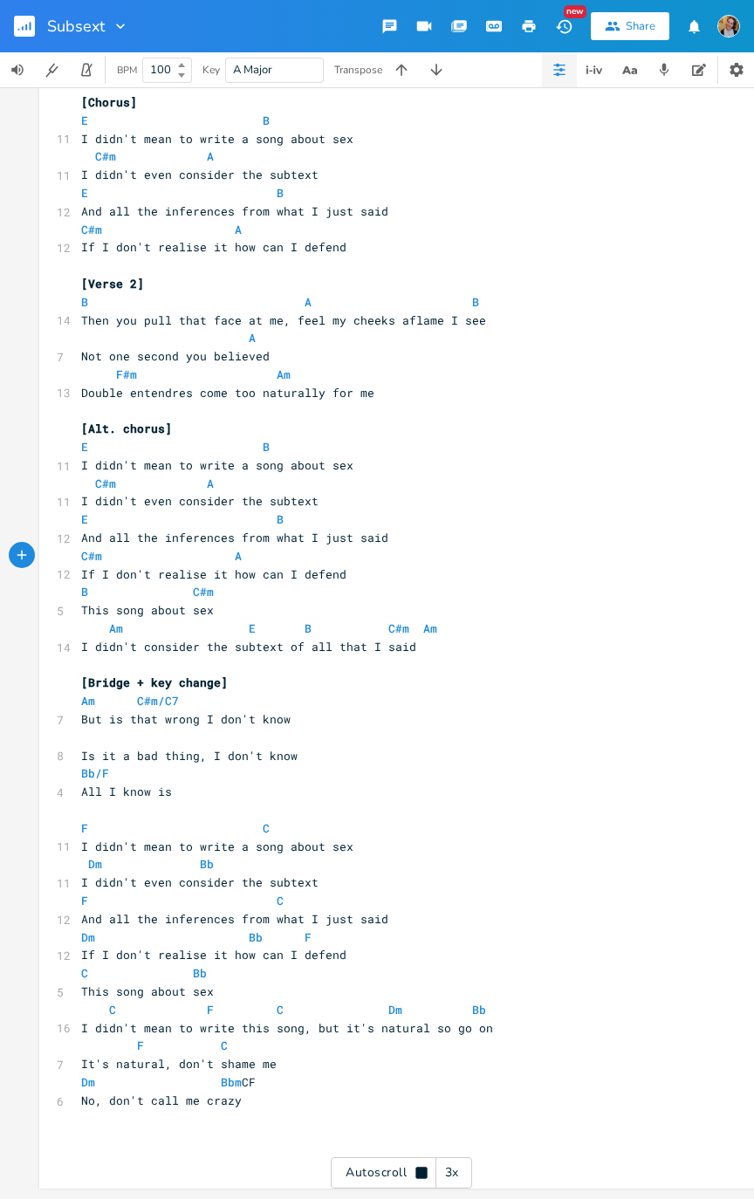
scroll to position [0, 42]
click at [100, 605] on span "I didn't consider the subtext of all that I said" at bounding box center [248, 647] width 335 height 16
click at [105, 605] on span "I didn't consider the subtext of all that I said" at bounding box center [248, 647] width 335 height 16
type textarea "di"
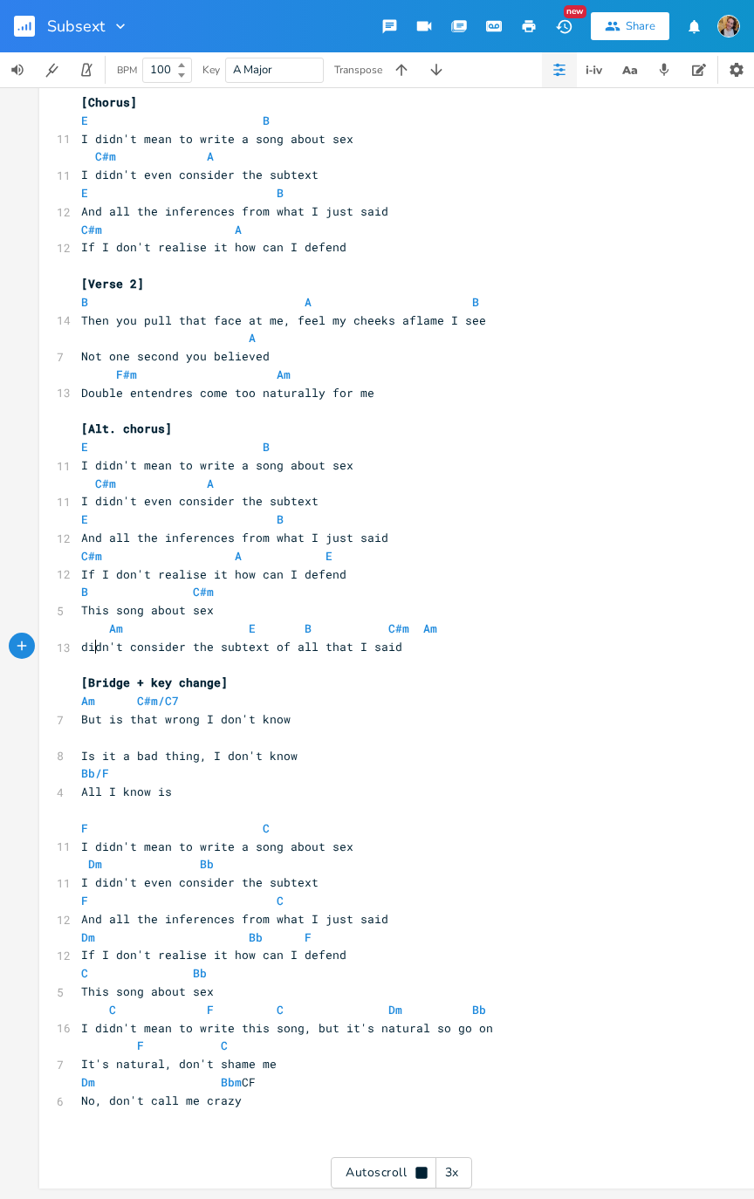
click at [516, 605] on pre "Am E B C#m Am" at bounding box center [393, 628] width 630 height 18
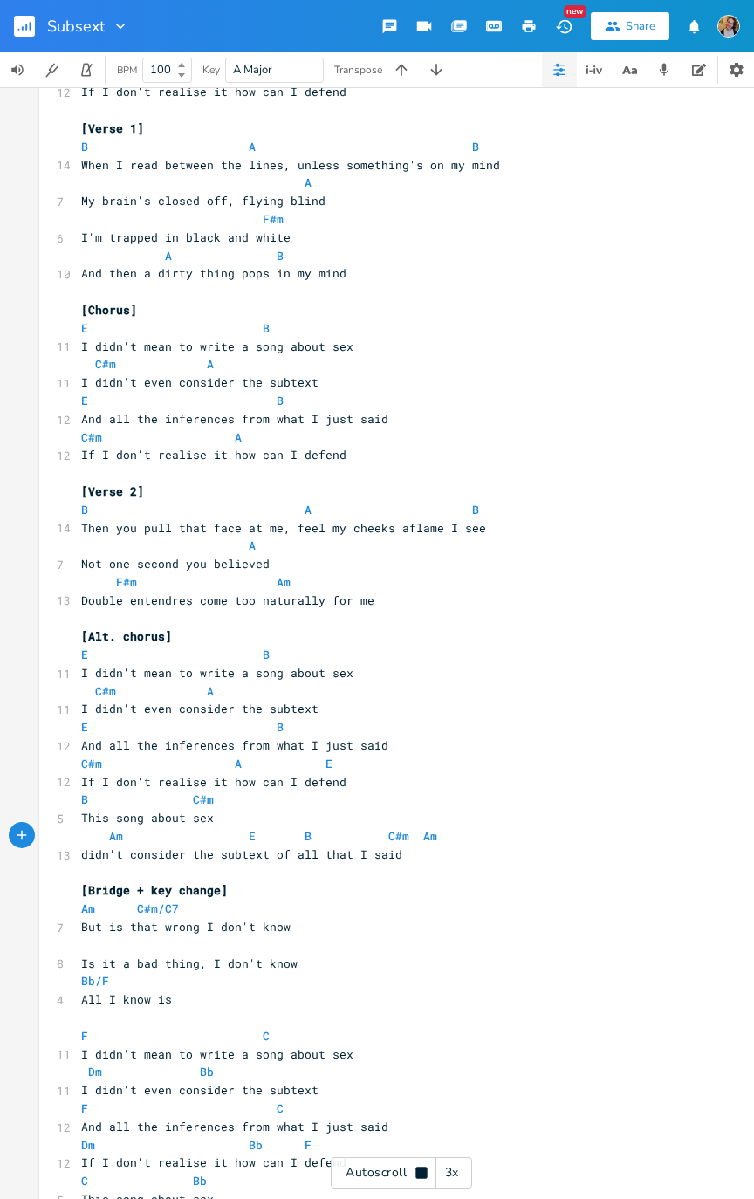
scroll to position [0, 0]
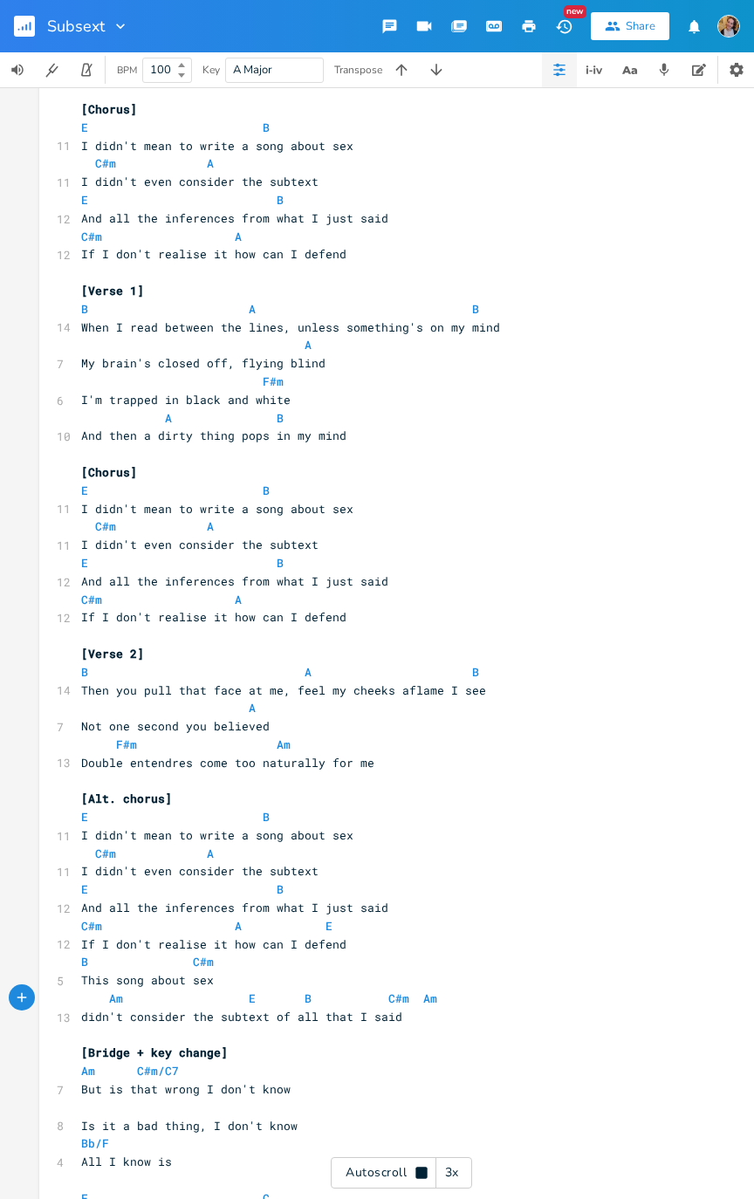
click at [22, 23] on rect "button" at bounding box center [24, 26] width 21 height 21
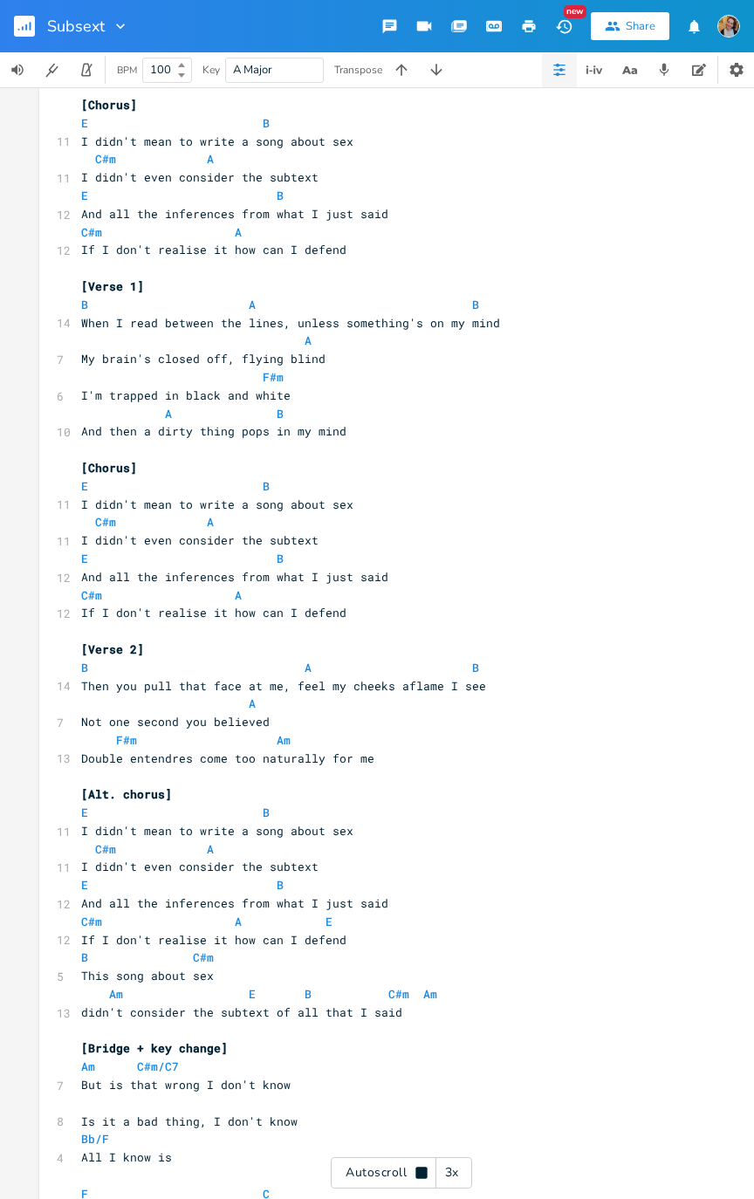
scroll to position [34, 0]
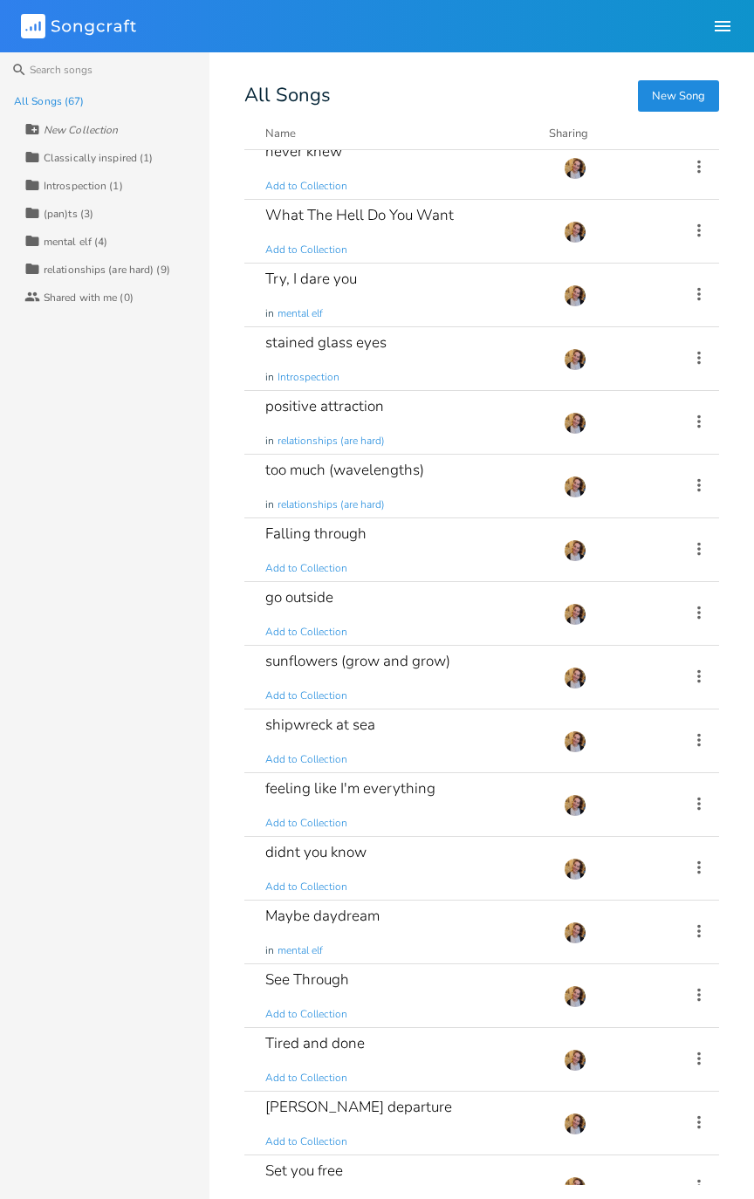
scroll to position [269, 0]
click at [503, 548] on div "Falling through Add to Collection" at bounding box center [403, 549] width 277 height 63
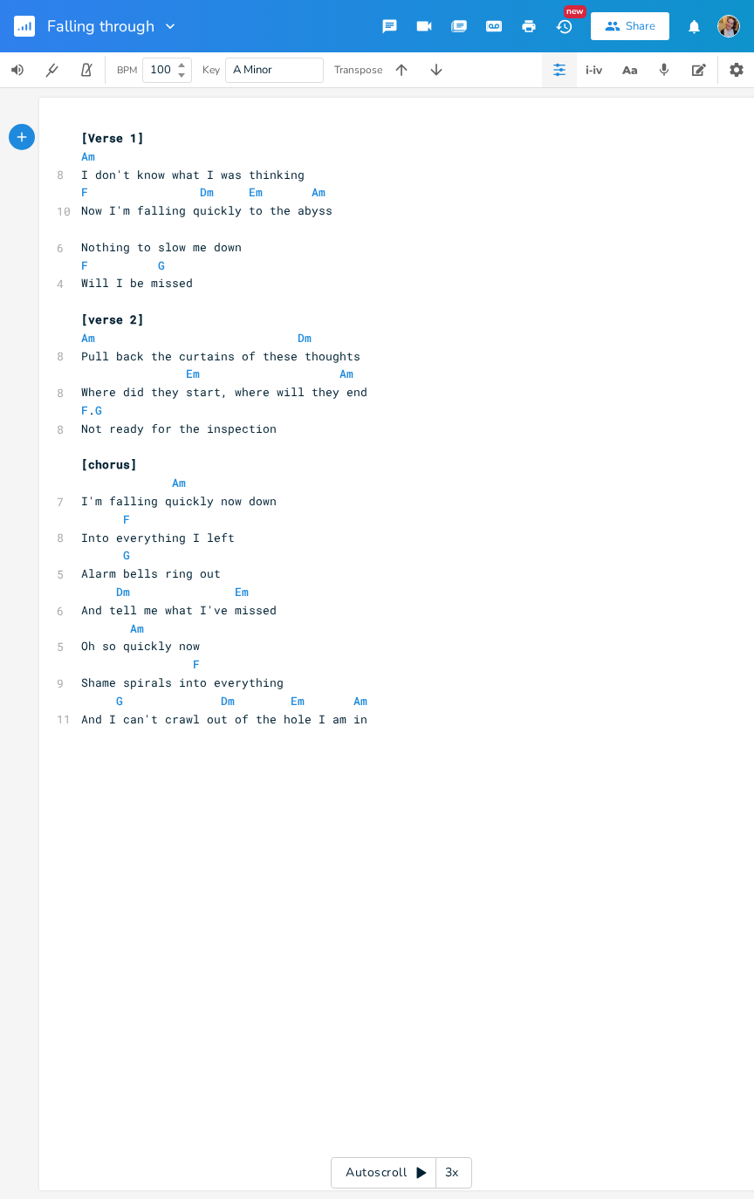
click at [249, 194] on span "Em" at bounding box center [256, 192] width 14 height 16
click at [234, 218] on pre "Now I'm falling quickly to the abyss" at bounding box center [393, 211] width 630 height 18
click at [231, 212] on span "Now I'm falling quickly to the abyss" at bounding box center [206, 210] width 251 height 16
click at [238, 217] on pre "Now I'm falling quickly to the abyss" at bounding box center [393, 211] width 630 height 18
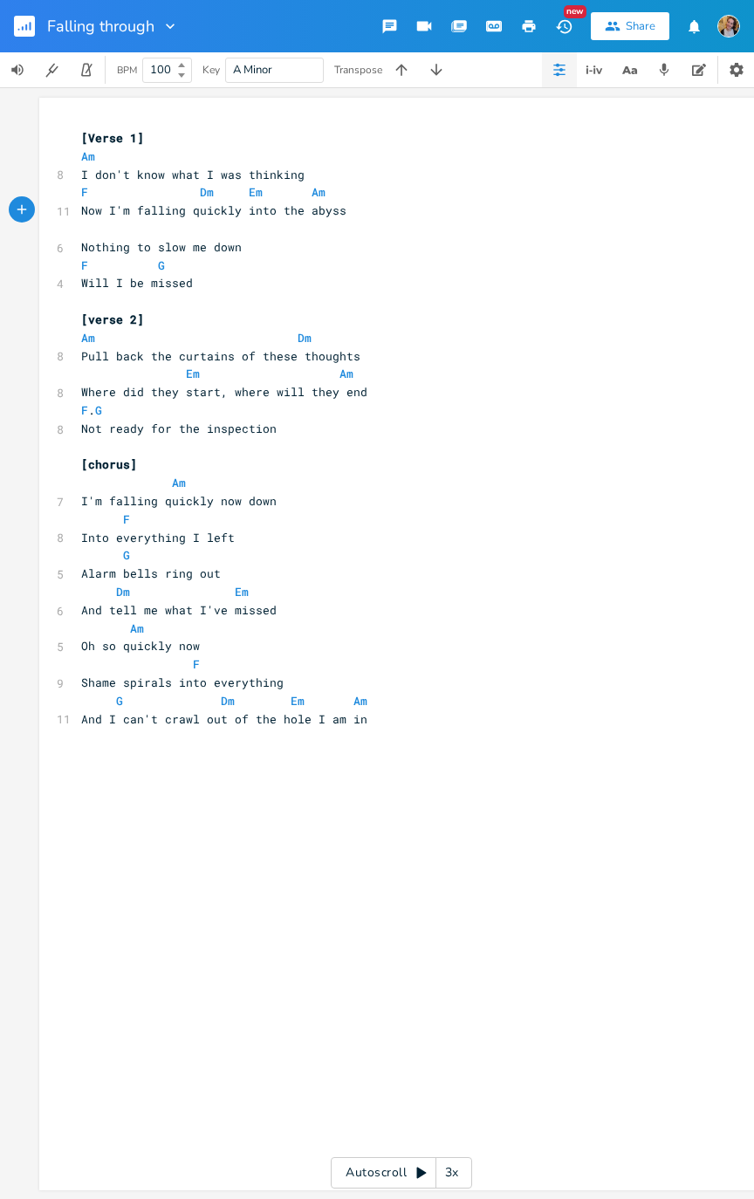
type textarea "in"
click at [17, 38] on button "button" at bounding box center [31, 26] width 35 height 42
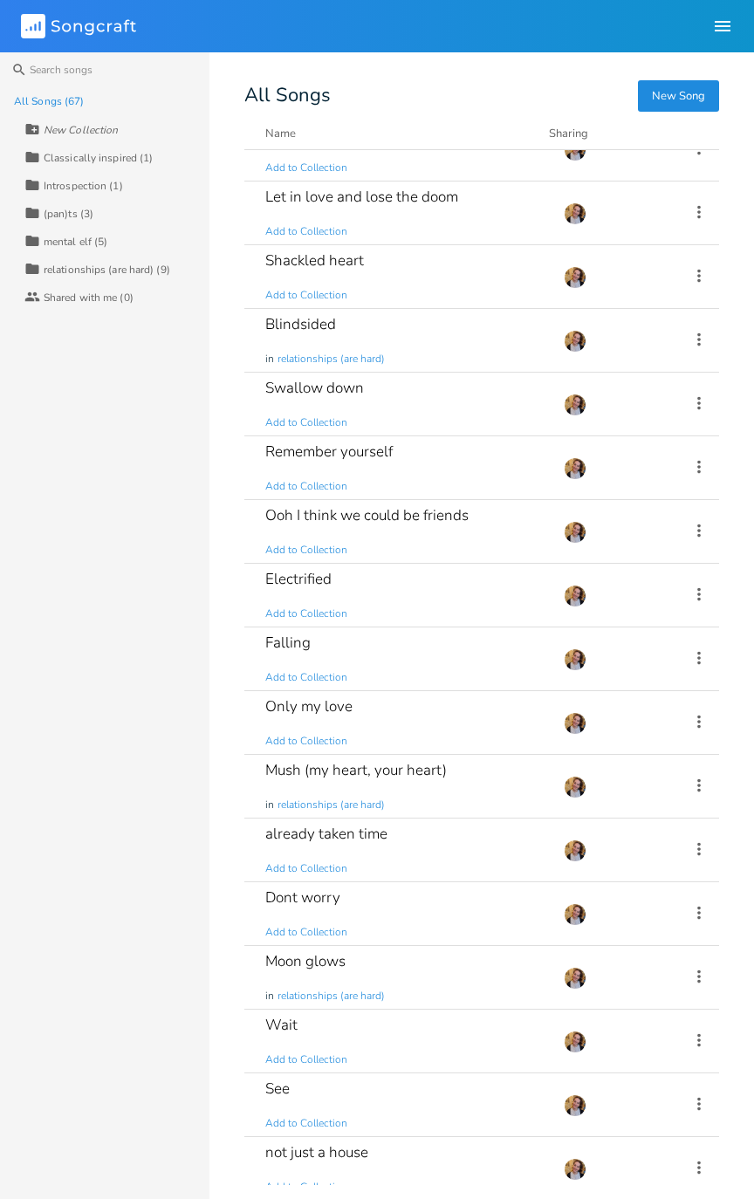
scroll to position [2467, 0]
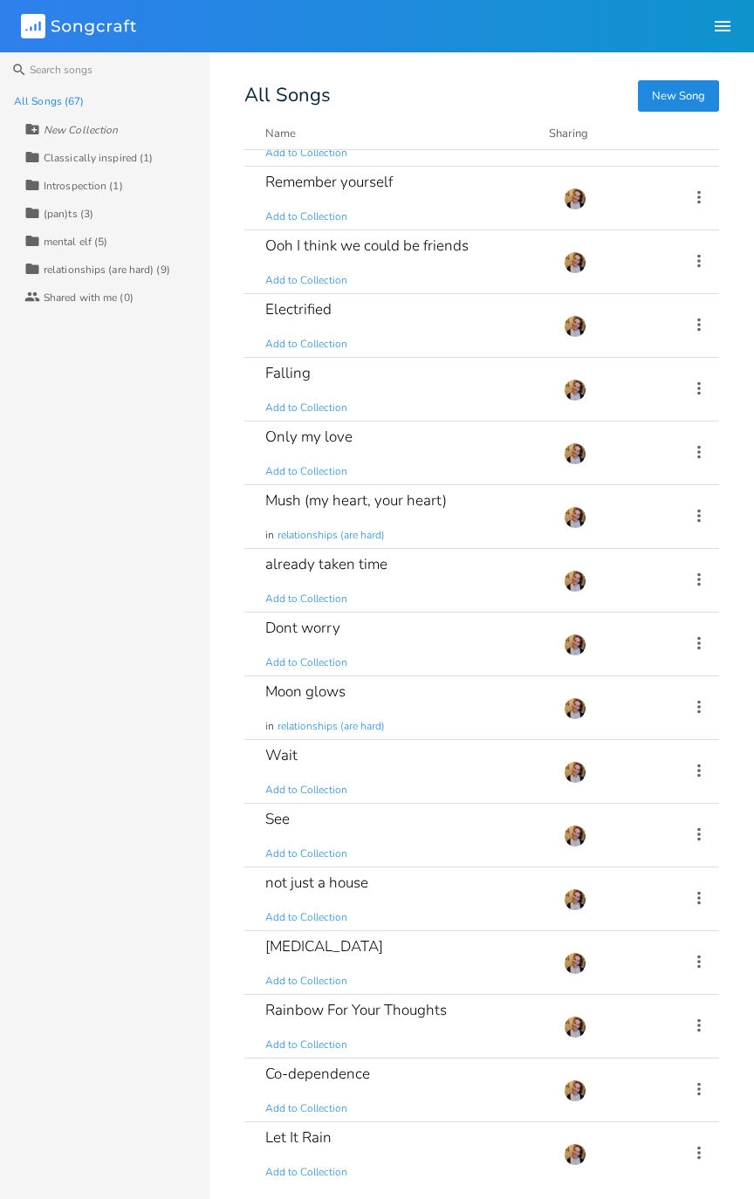
click at [388, 376] on div "Falling Add to Collection" at bounding box center [403, 389] width 277 height 63
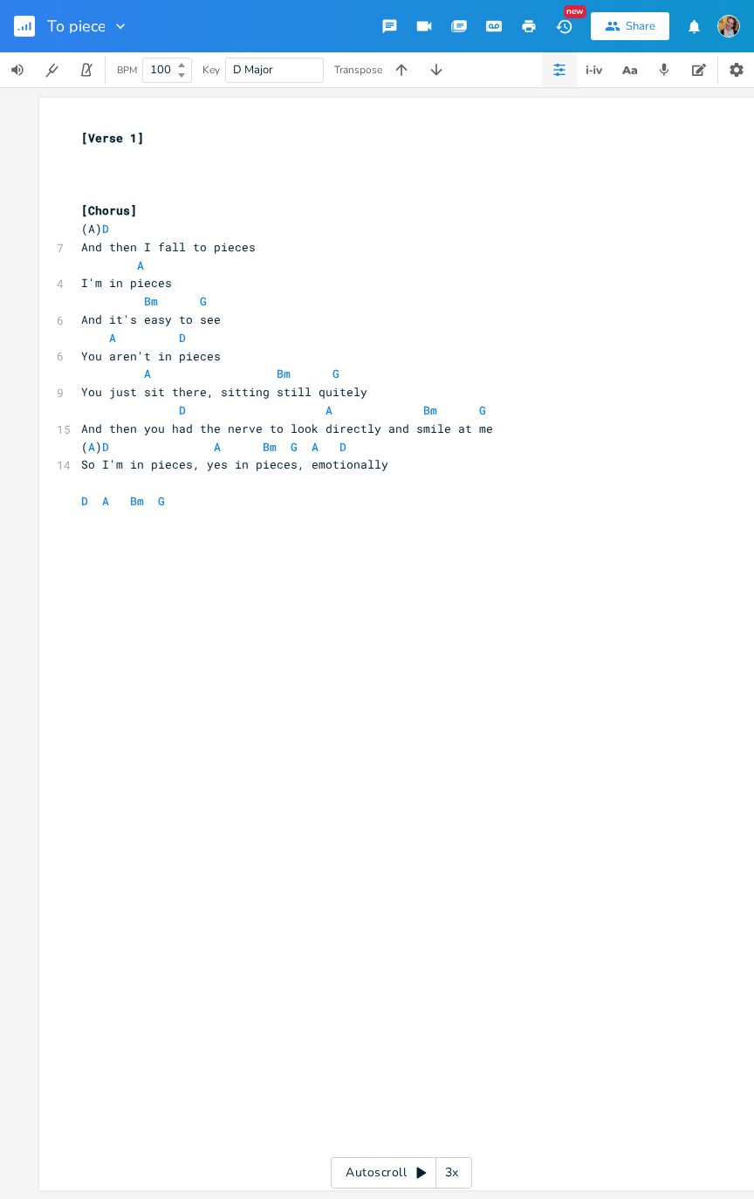
type input "To pieces"
click at [336, 154] on pre "​" at bounding box center [393, 156] width 630 height 18
click at [30, 28] on icon "button" at bounding box center [31, 26] width 2 height 9
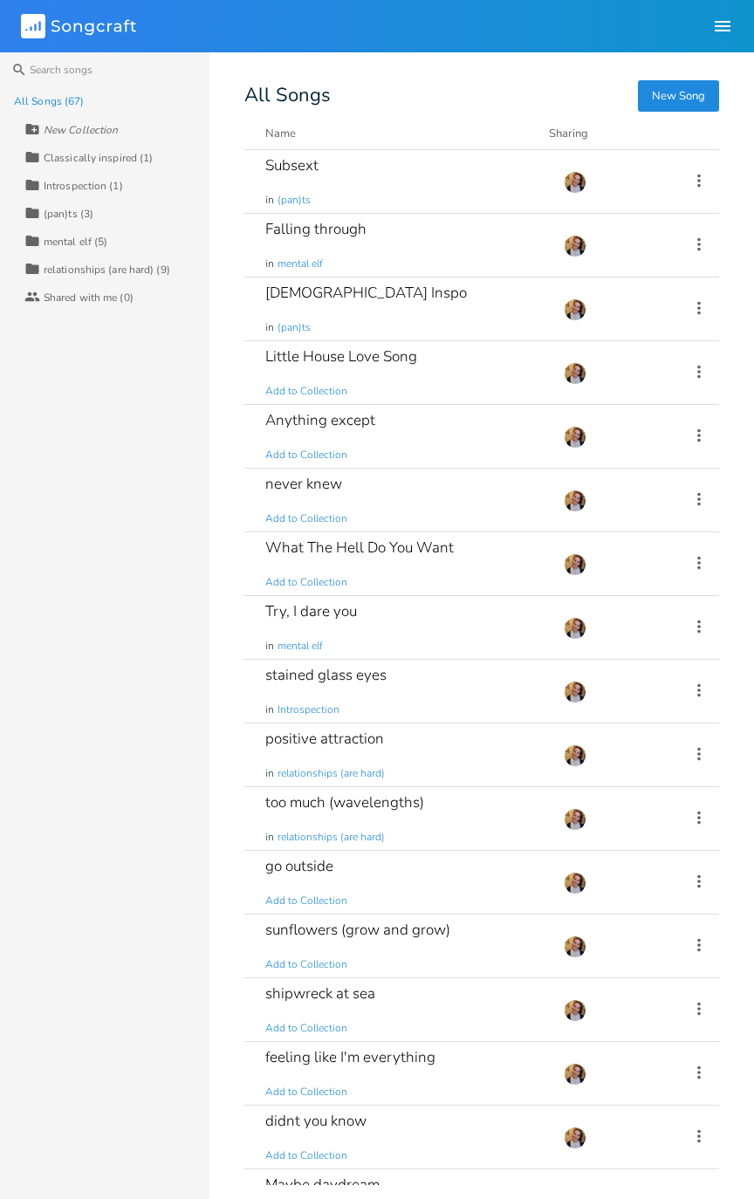
click at [486, 504] on div "never knew Add to Collection" at bounding box center [403, 500] width 277 height 63
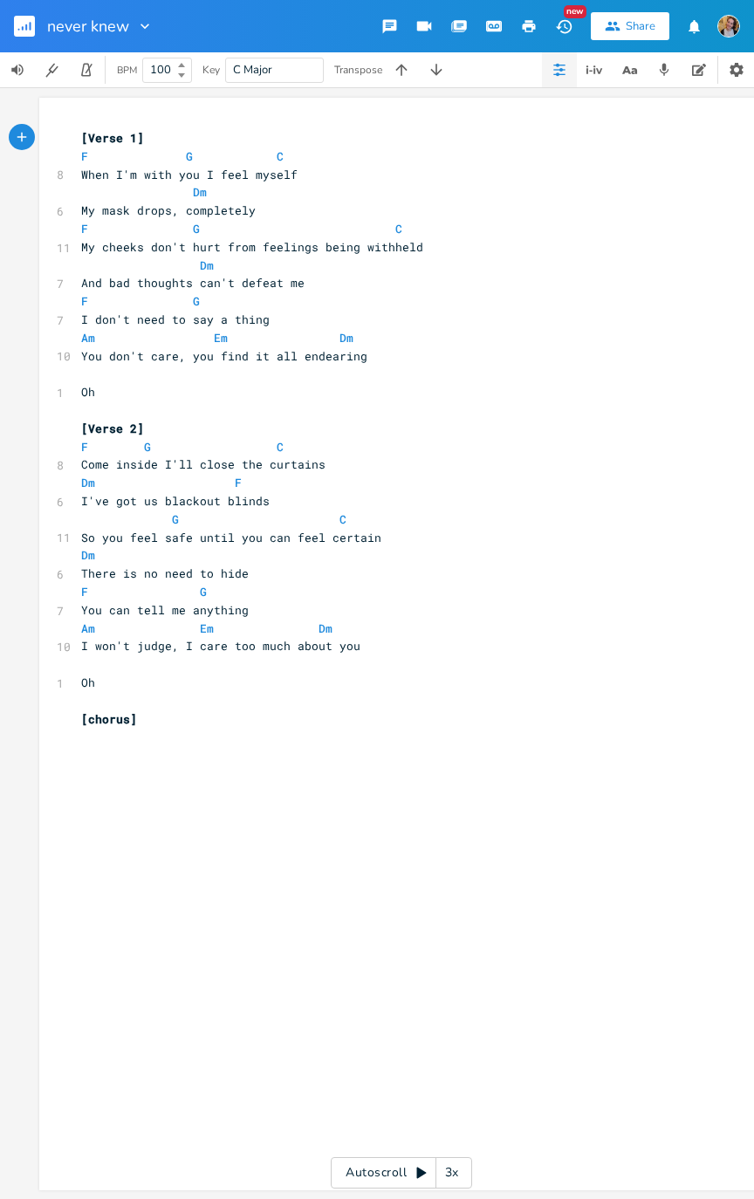
click at [105, 605] on pre "​" at bounding box center [393, 755] width 630 height 18
click at [195, 605] on pre "Oh" at bounding box center [393, 683] width 630 height 18
click at [113, 605] on pre "​" at bounding box center [393, 701] width 630 height 18
click at [120, 605] on pre "​" at bounding box center [393, 719] width 630 height 18
type textarea "B"
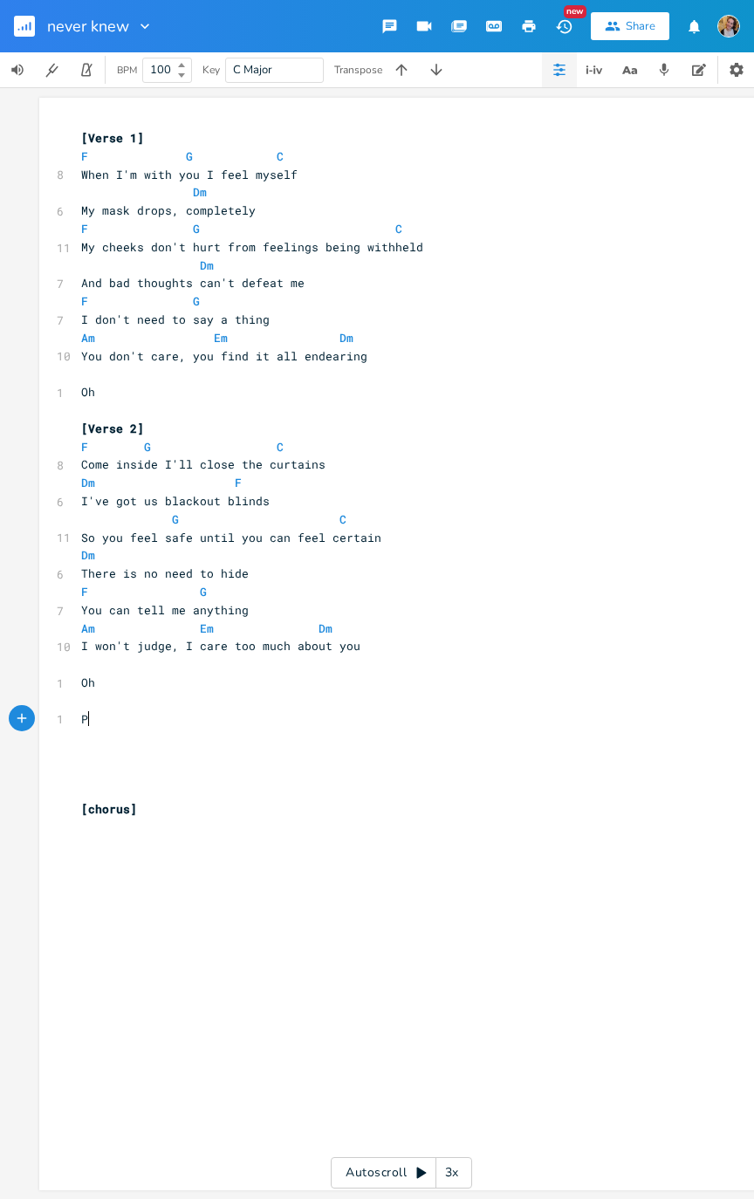
scroll to position [0, 10]
type textarea "Pc]"
click at [78, 605] on pre "Pc]" at bounding box center [393, 719] width 630 height 18
click at [81, 605] on span "Pc]" at bounding box center [91, 719] width 21 height 16
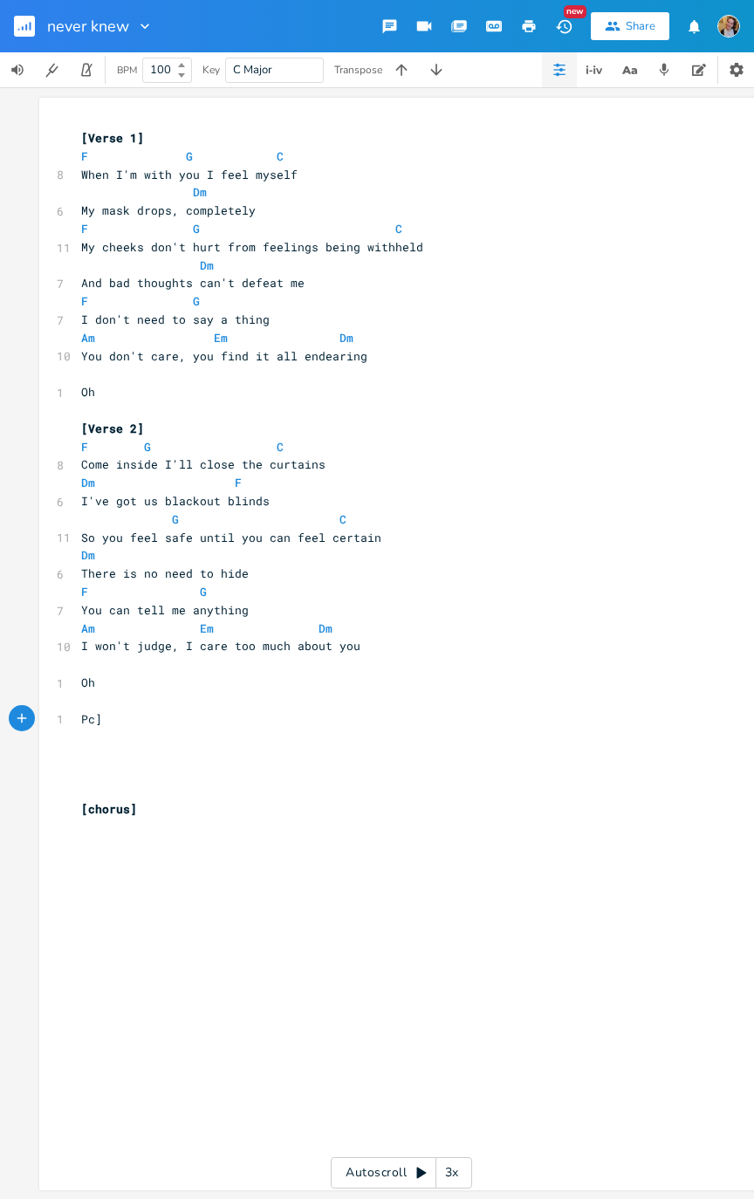
type textarea "["
click at [147, 605] on pre "[Pc]" at bounding box center [393, 719] width 630 height 18
click at [160, 605] on pre "​" at bounding box center [393, 737] width 630 height 18
type textarea "am I all you needed"
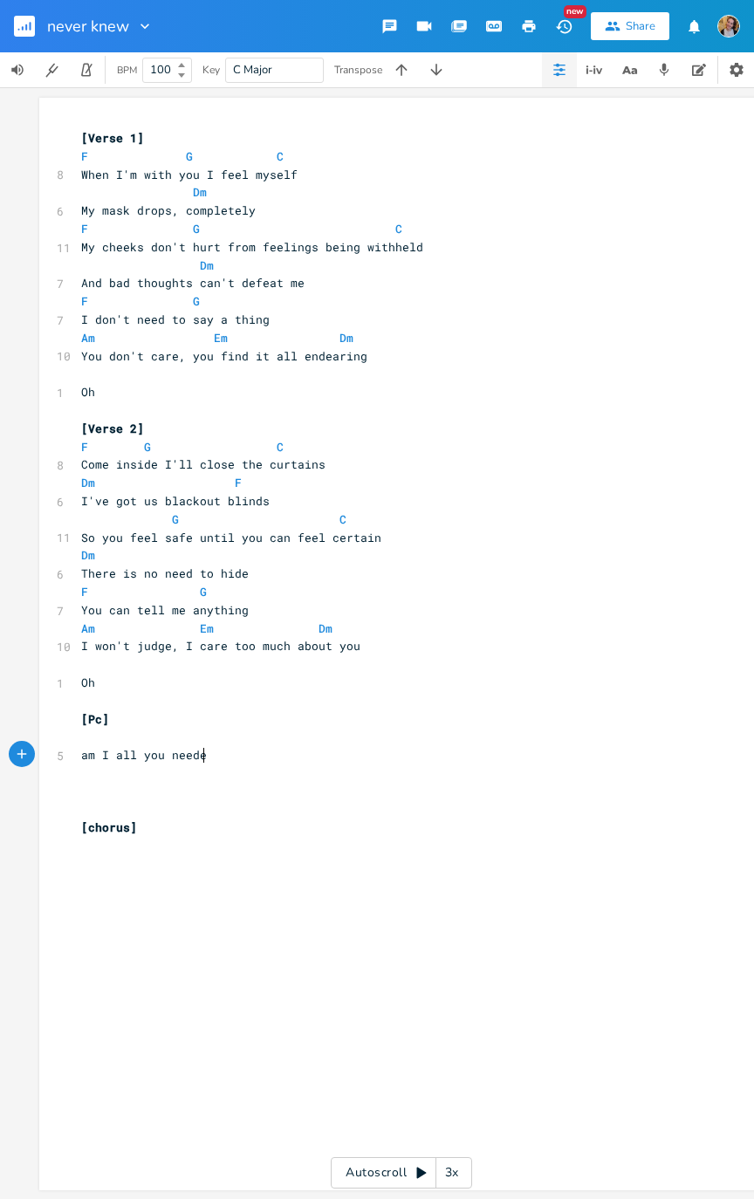
scroll to position [0, 100]
type textarea "Wi"
type textarea "Do"
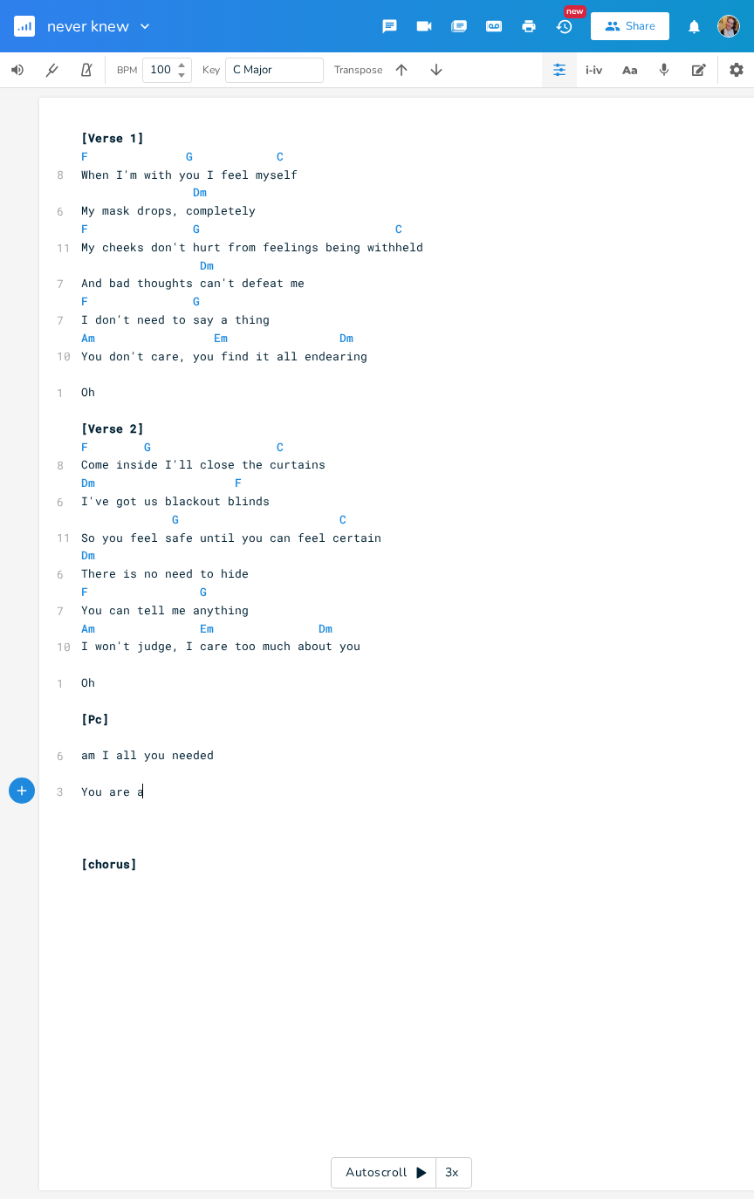
type textarea "You are all"
type textarea "everything to me"
click at [99, 605] on pre "​" at bounding box center [393, 737] width 630 height 18
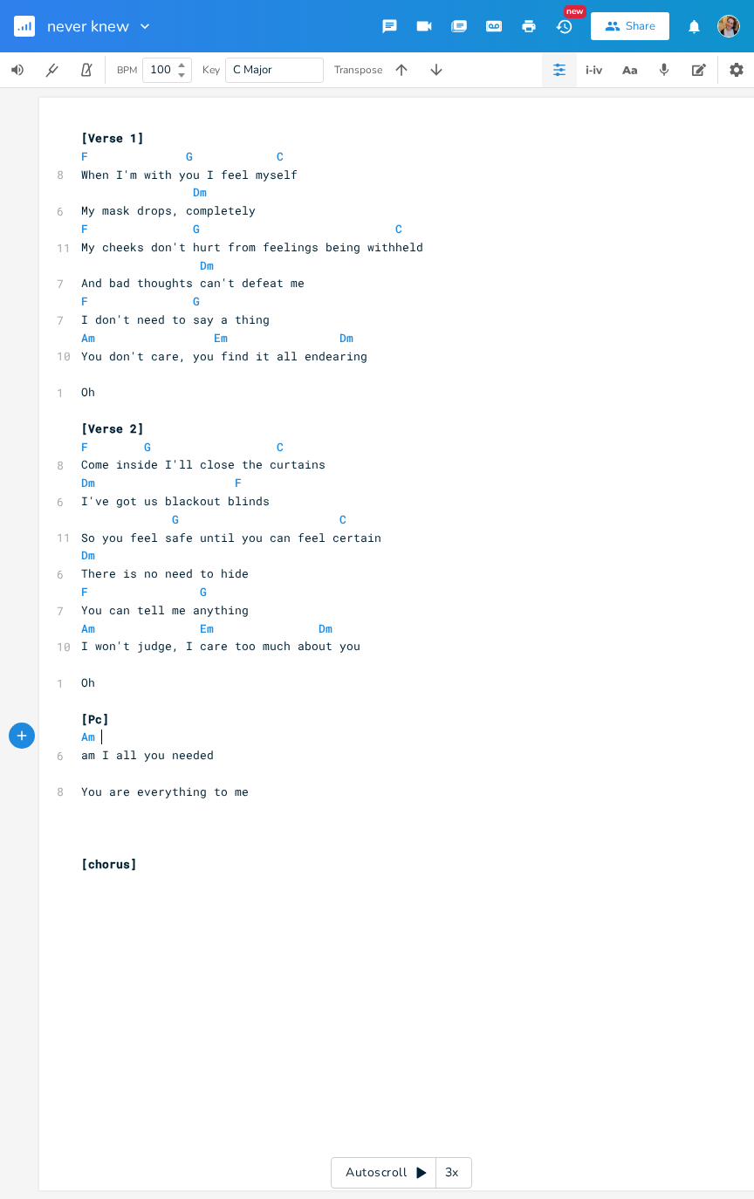
type textarea "Am."
click at [94, 605] on span "Am." at bounding box center [91, 736] width 21 height 16
type textarea "G F. G"
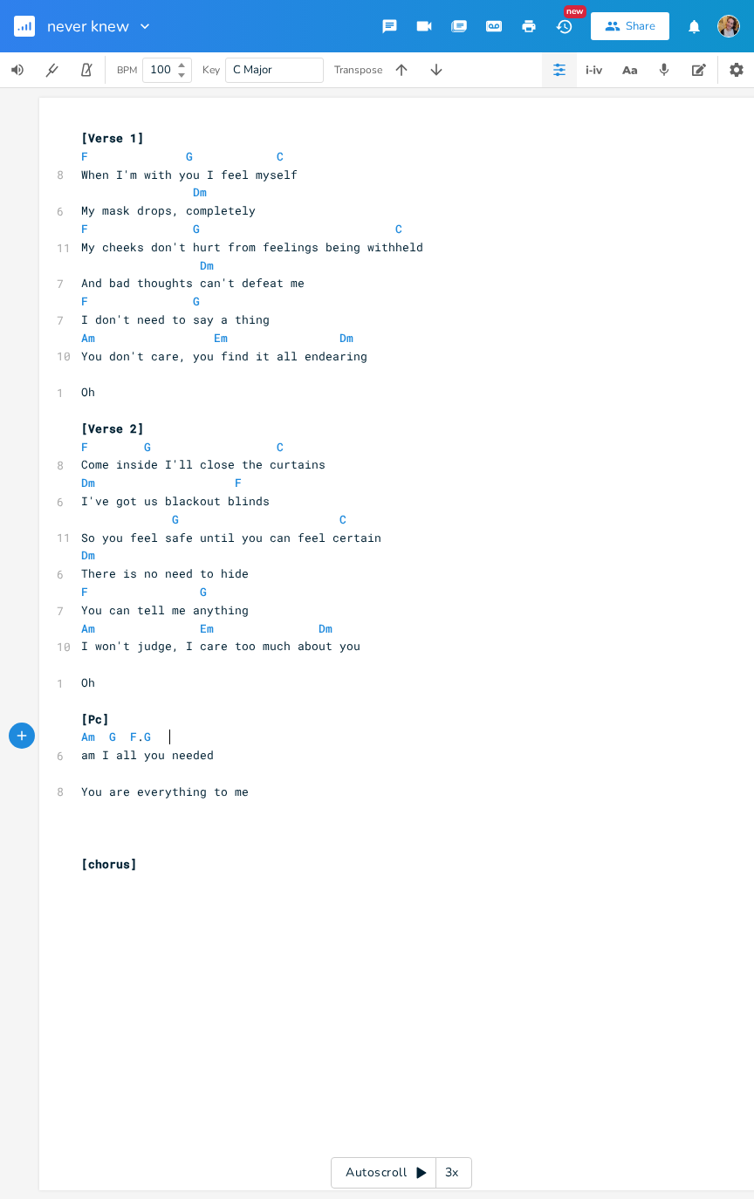
scroll to position [0, 45]
click at [120, 605] on pre "​" at bounding box center [393, 773] width 630 height 18
type textarea "Am."
click at [217, 605] on pre "am I all you needed" at bounding box center [393, 755] width 630 height 18
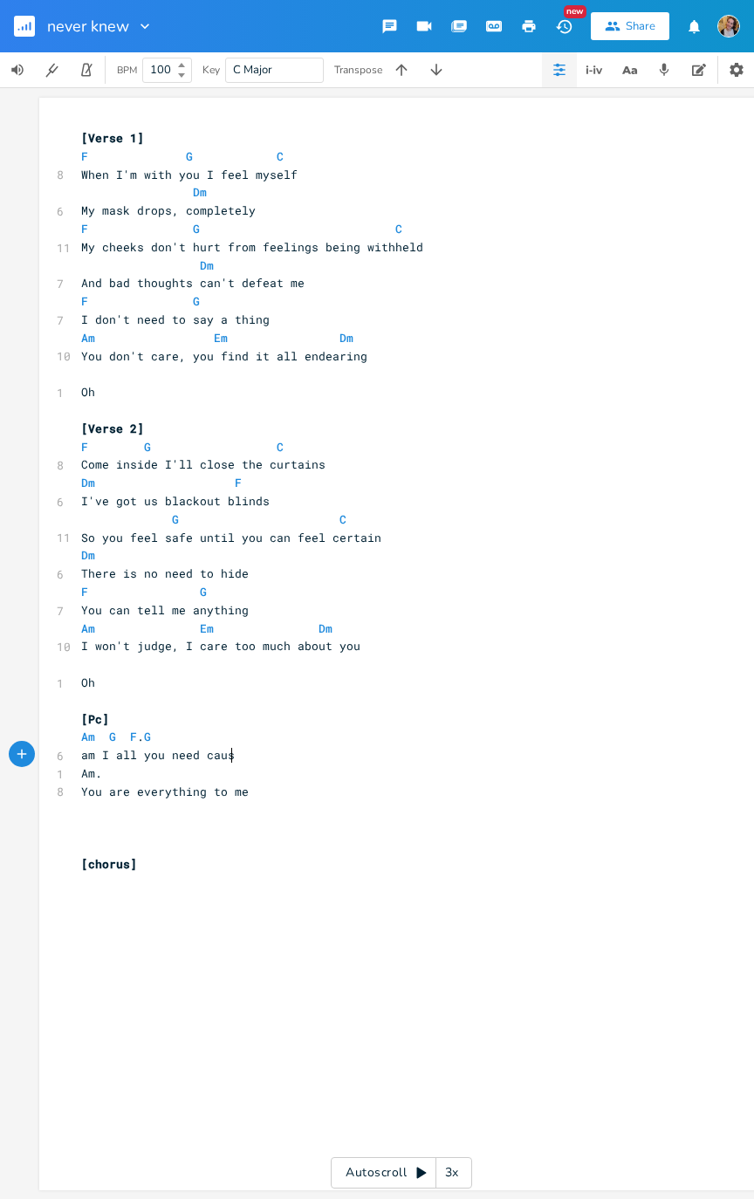
type textarea "cause"
click at [246, 605] on pre "Am." at bounding box center [393, 773] width 630 height 18
click at [186, 605] on pre "Am G F . G" at bounding box center [393, 737] width 630 height 18
click at [192, 605] on span "am I all you need cause" at bounding box center [161, 755] width 161 height 16
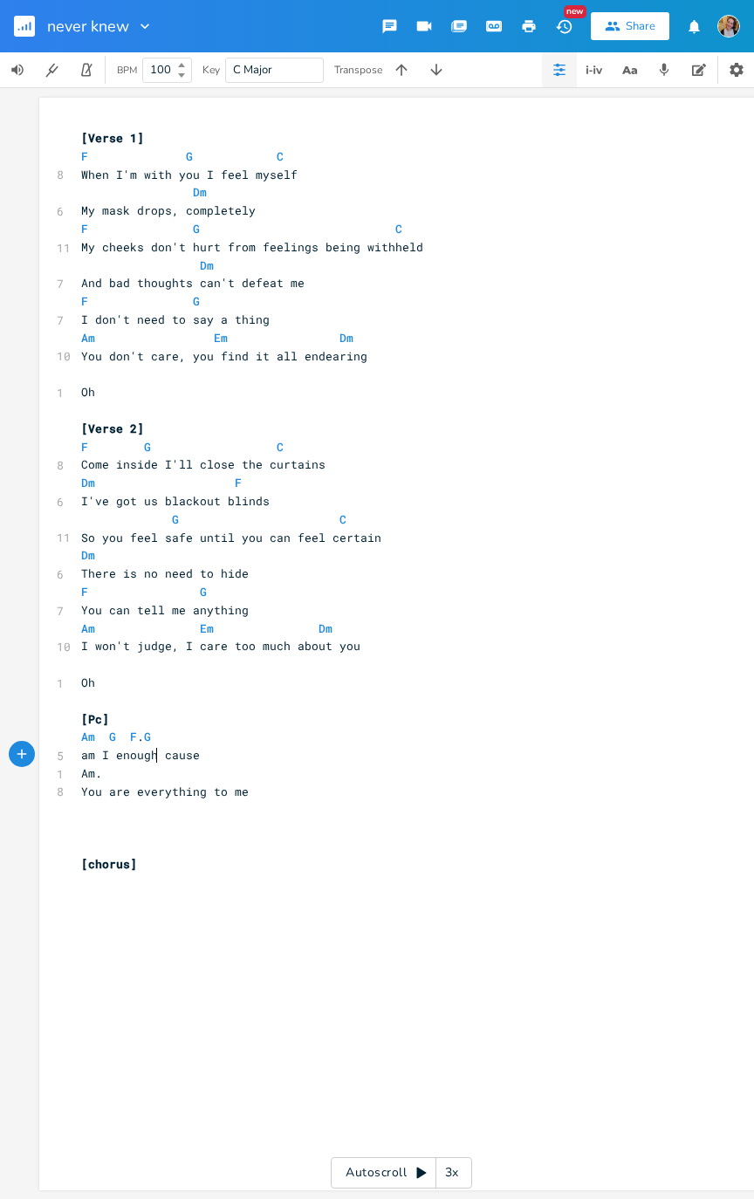
scroll to position [0, 38]
type textarea "enough fit you"
click at [177, 605] on pre "am I enough fit you cause" at bounding box center [393, 755] width 630 height 18
type textarea "or"
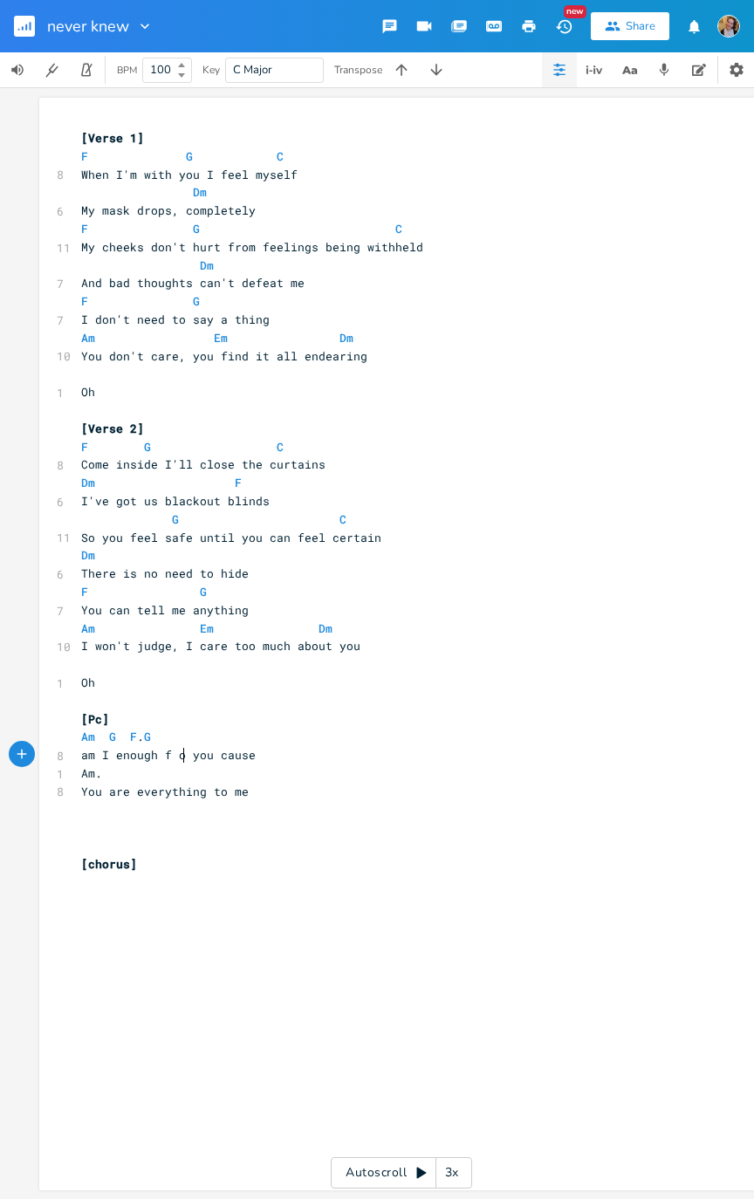
scroll to position [0, 12]
click at [151, 605] on span "G" at bounding box center [147, 736] width 7 height 16
click at [174, 605] on span "am I enough f or you cause" at bounding box center [171, 755] width 181 height 16
click at [129, 605] on pre "Am." at bounding box center [393, 773] width 630 height 18
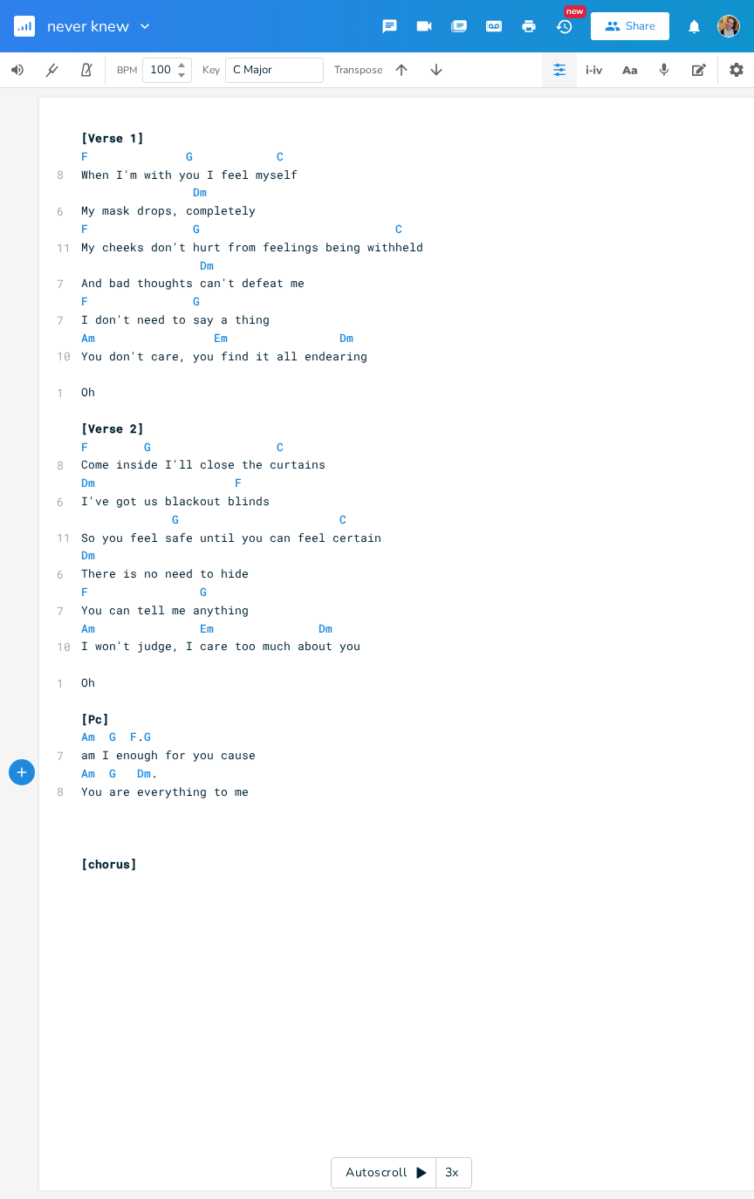
type textarea "G Dm."
type textarea "G"
click at [142, 605] on pre "​" at bounding box center [393, 846] width 630 height 18
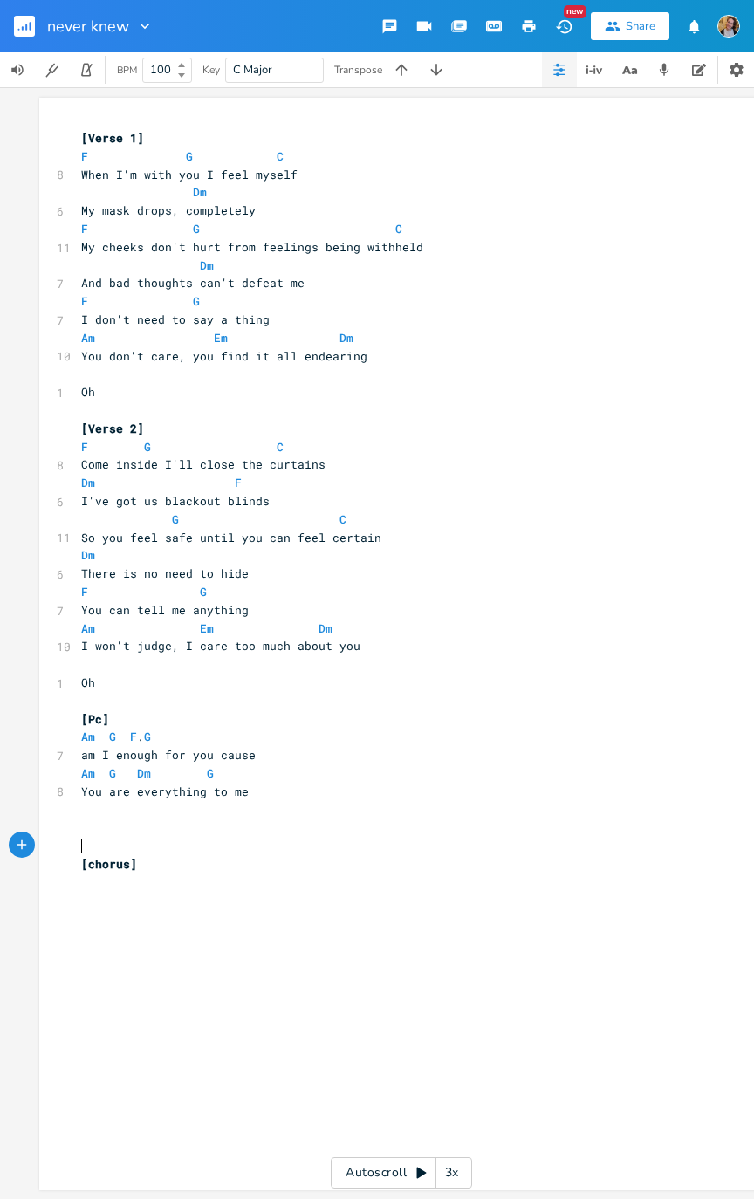
scroll to position [0, 0]
click at [18, 29] on icon "button" at bounding box center [19, 30] width 2 height 2
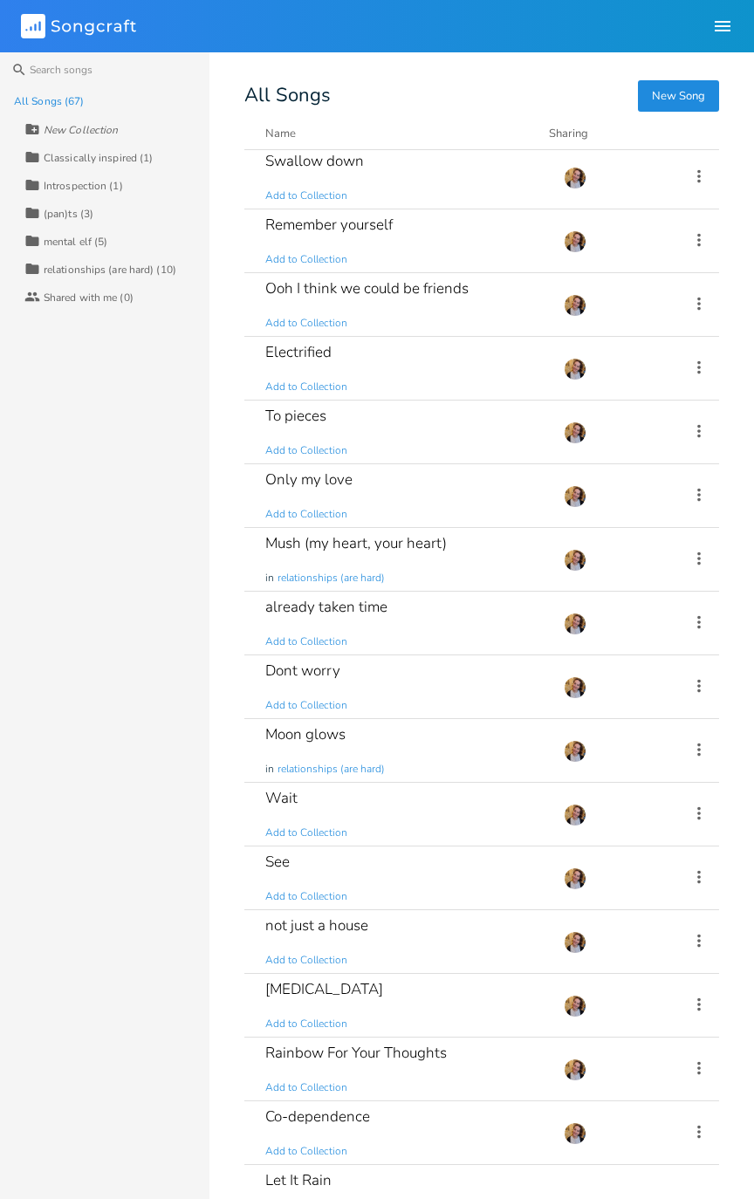
scroll to position [2416, 0]
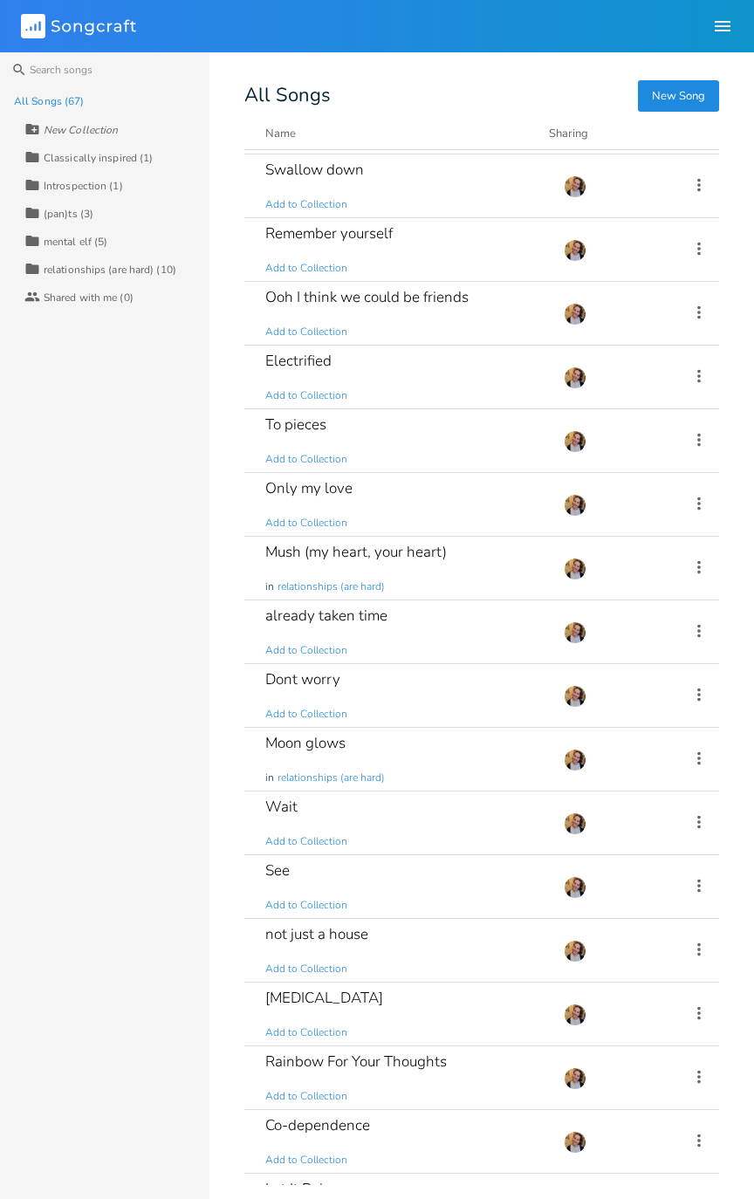
click at [492, 501] on div "Only my love Add to Collection" at bounding box center [403, 504] width 277 height 63
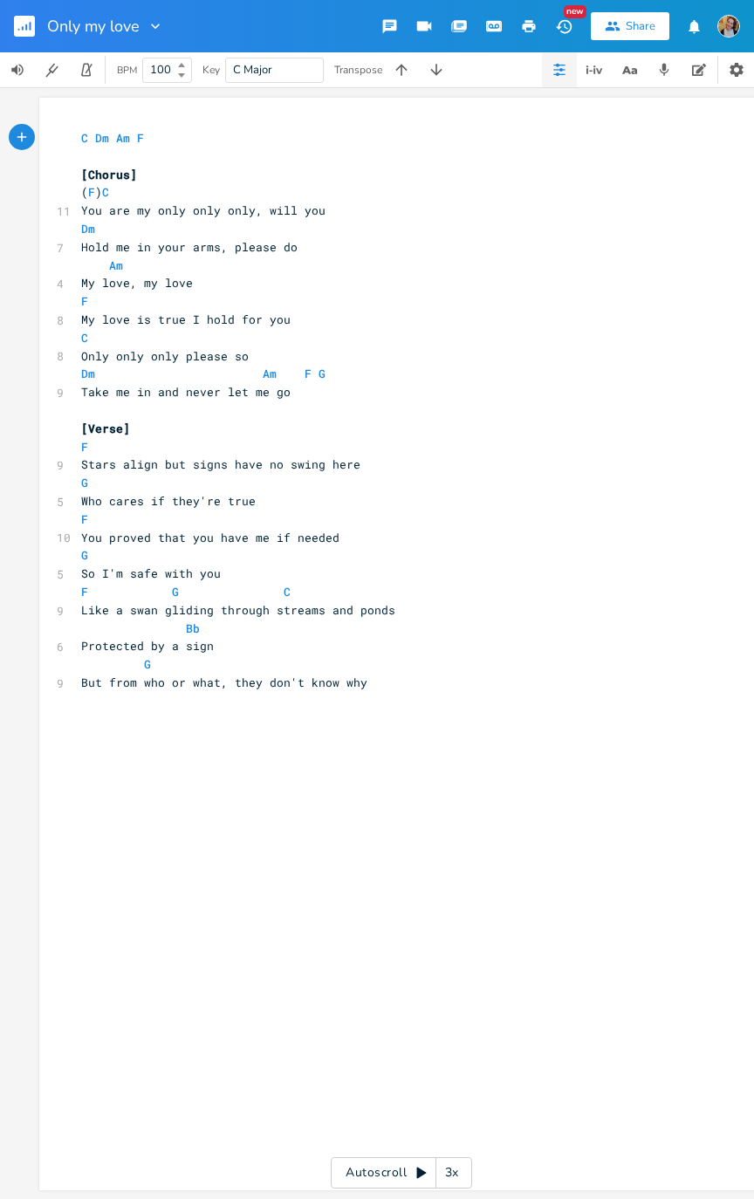
click at [14, 8] on button "button" at bounding box center [31, 26] width 35 height 42
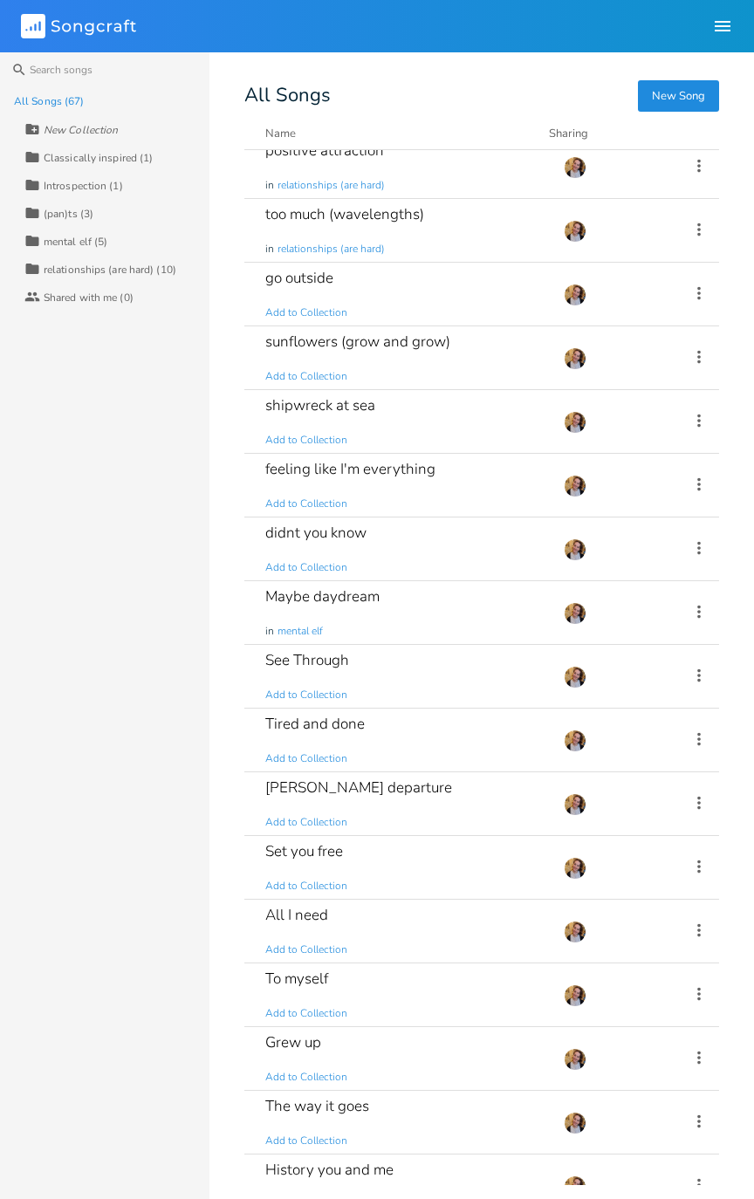
scroll to position [594, 0]
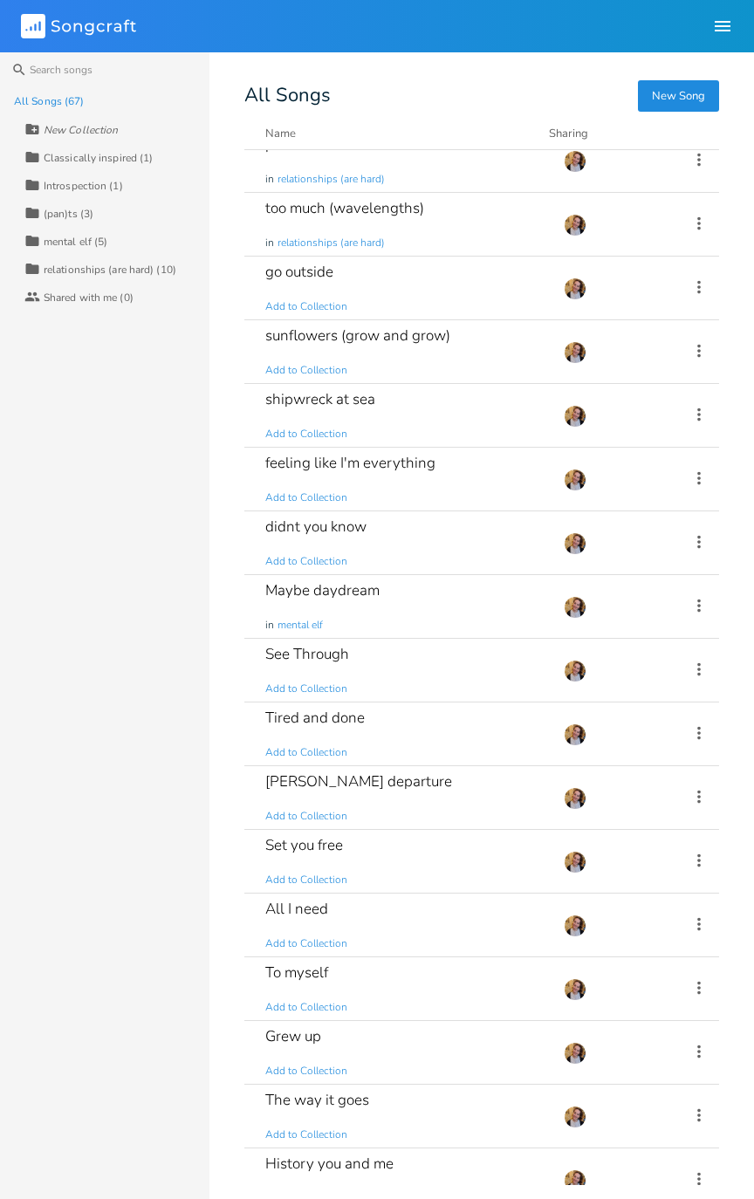
click at [429, 469] on div "feeling like I'm everything Add to Collection" at bounding box center [403, 479] width 277 height 63
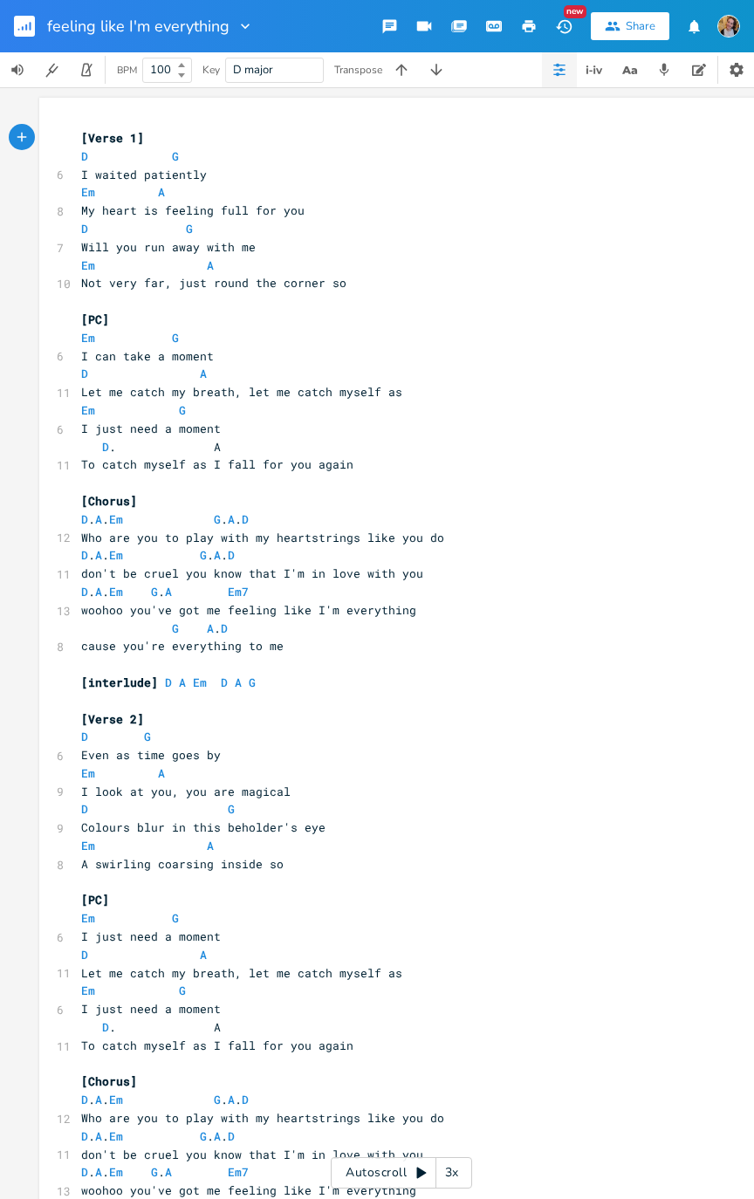
click at [395, 605] on div "Autoscroll 3x" at bounding box center [401, 1172] width 141 height 31
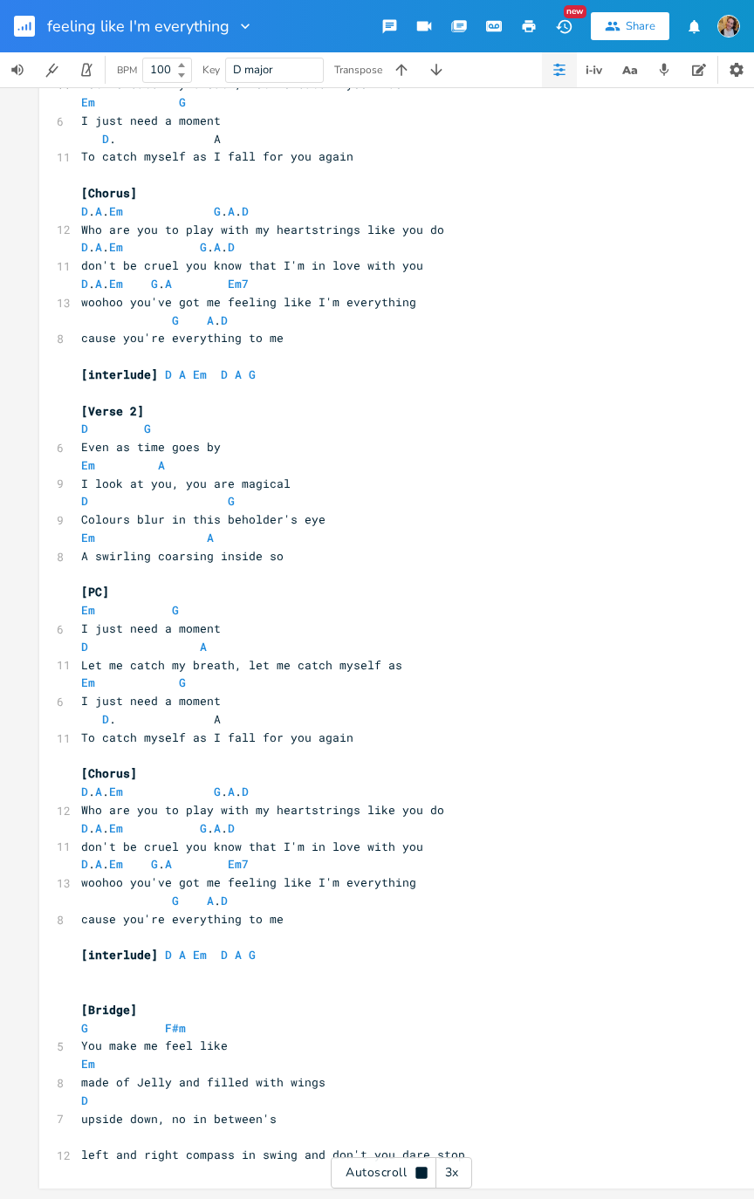
click at [47, 22] on button "button" at bounding box center [31, 26] width 35 height 42
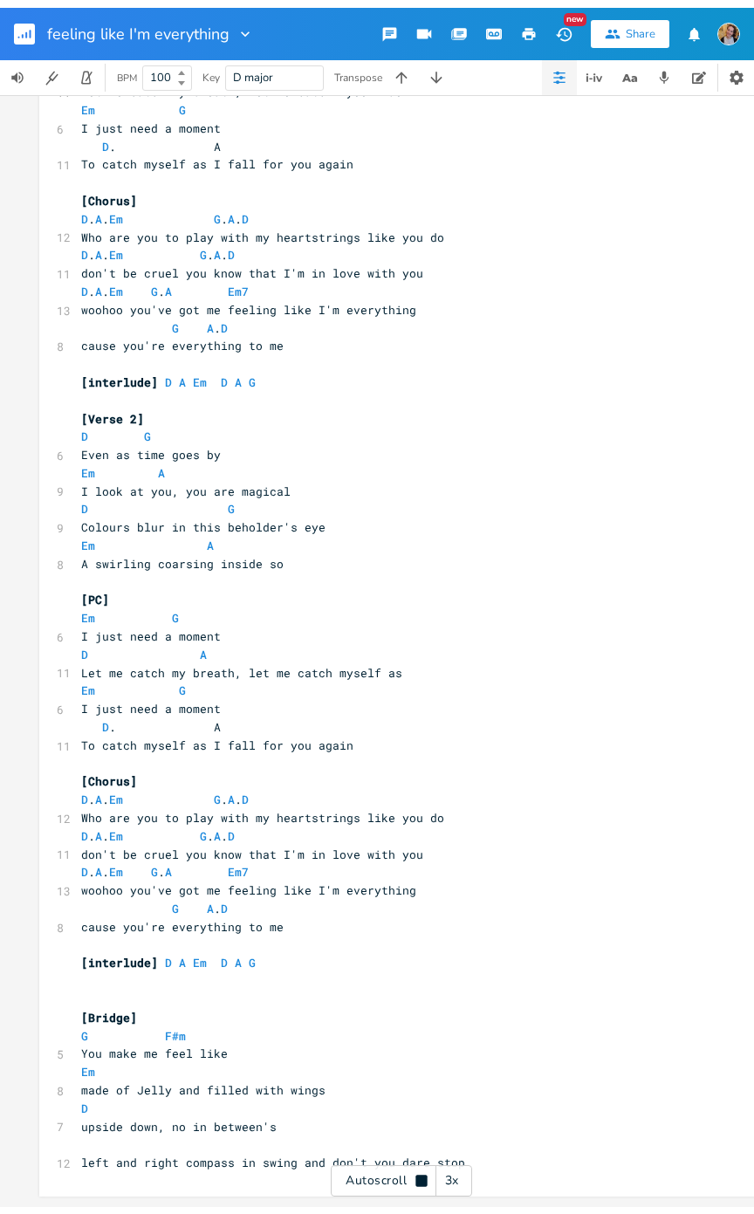
scroll to position [312, 0]
